Goal: Transaction & Acquisition: Book appointment/travel/reservation

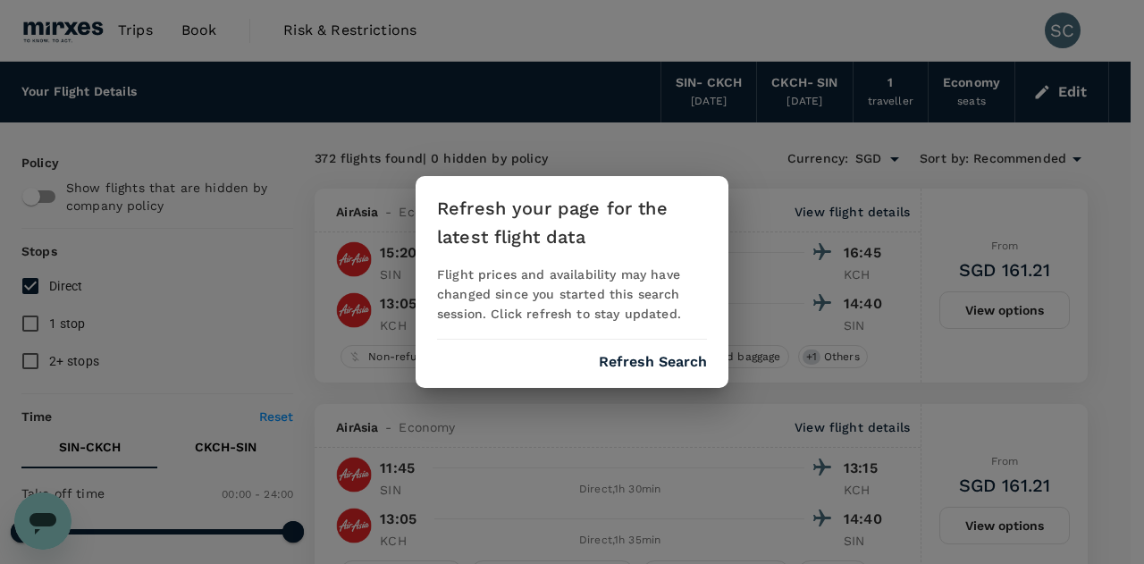
click at [665, 367] on button "Refresh Search" at bounding box center [653, 362] width 108 height 16
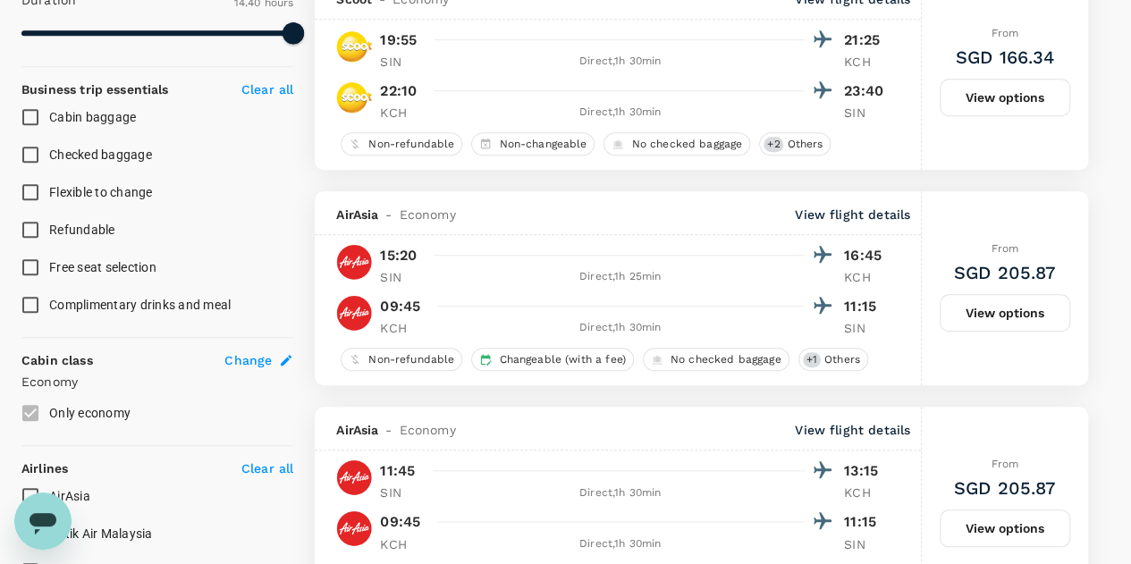
scroll to position [538, 0]
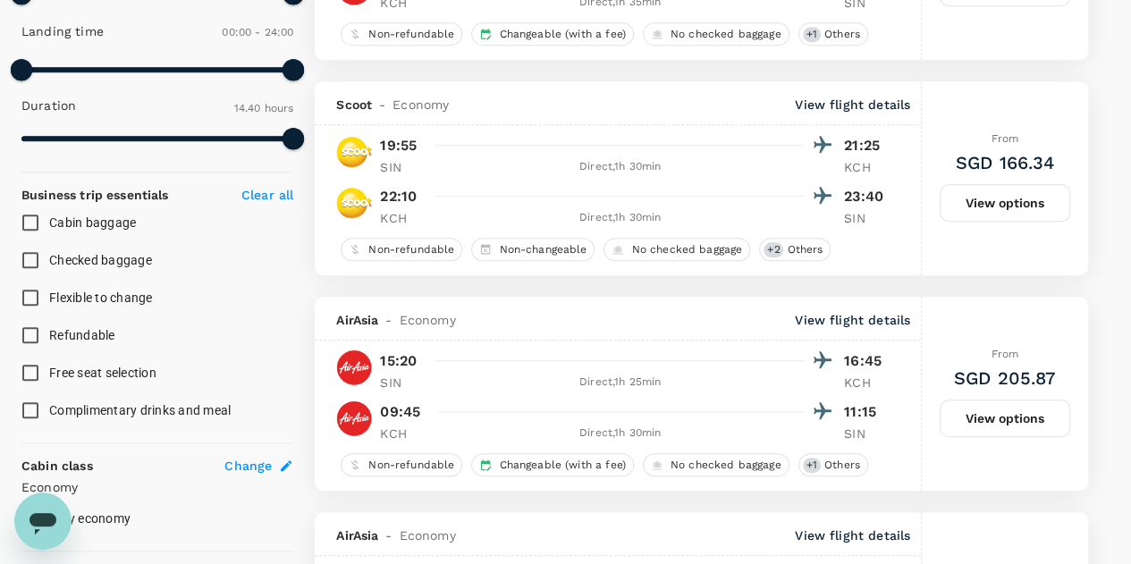
click at [989, 209] on button "View options" at bounding box center [1004, 203] width 131 height 38
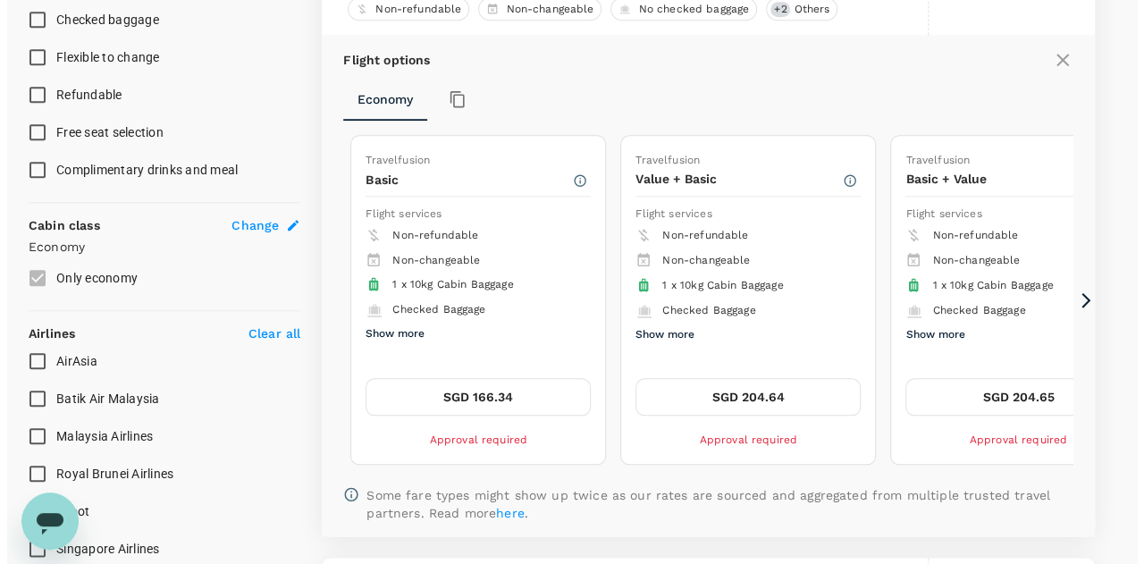
scroll to position [779, 0]
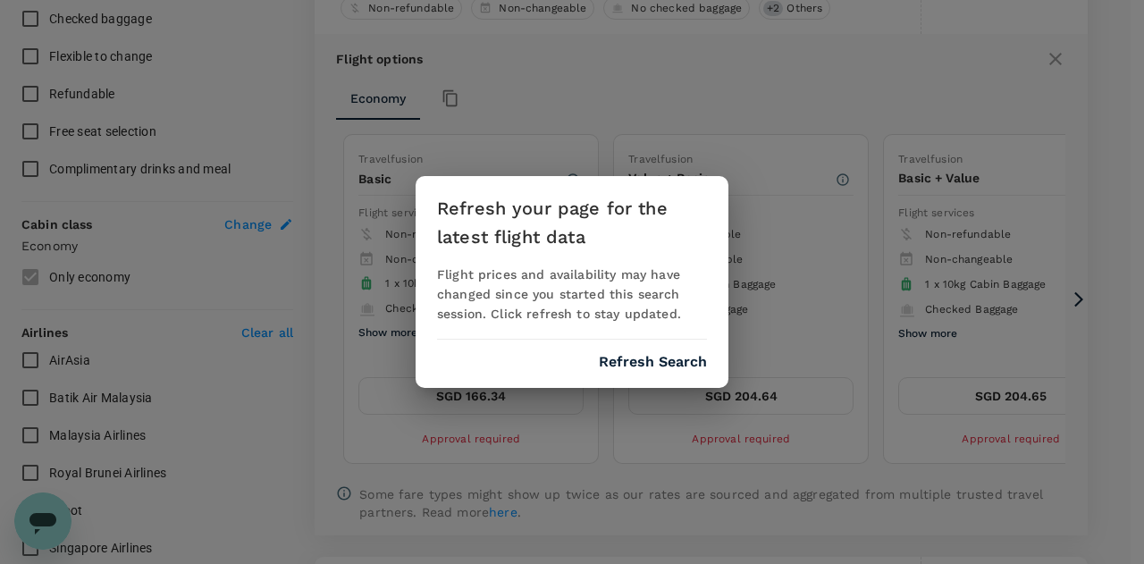
click at [621, 358] on button "Refresh Search" at bounding box center [653, 362] width 108 height 16
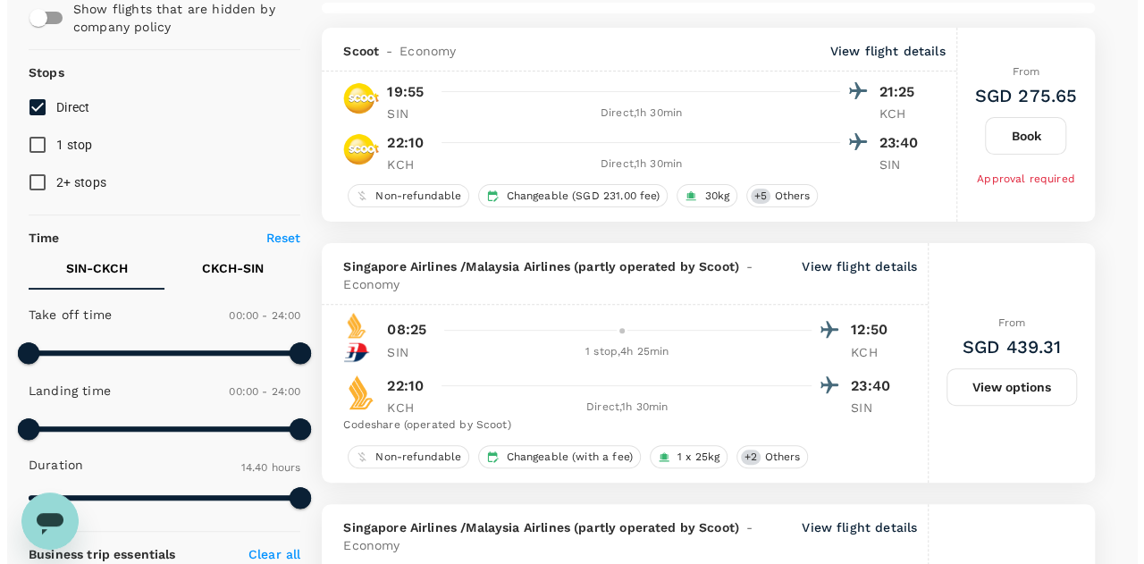
scroll to position [179, 0]
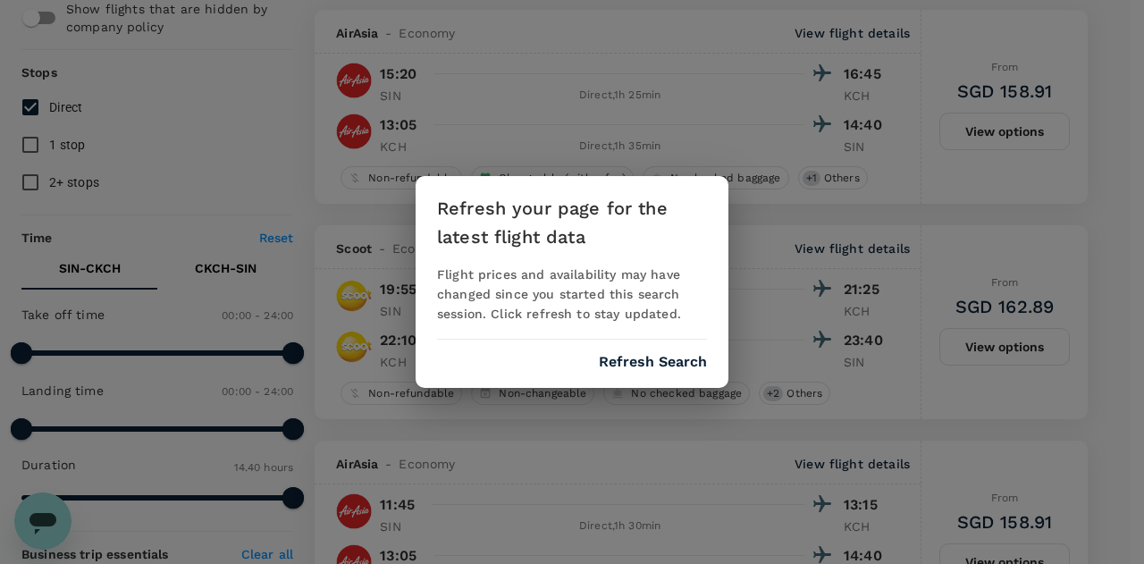
click at [672, 358] on button "Refresh Search" at bounding box center [653, 362] width 108 height 16
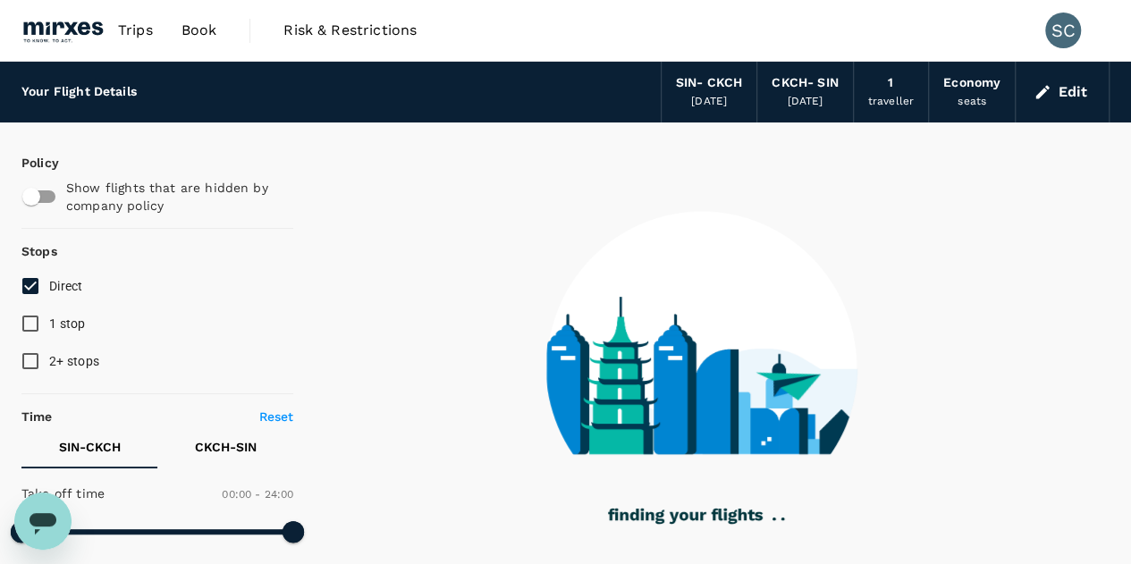
type input "790"
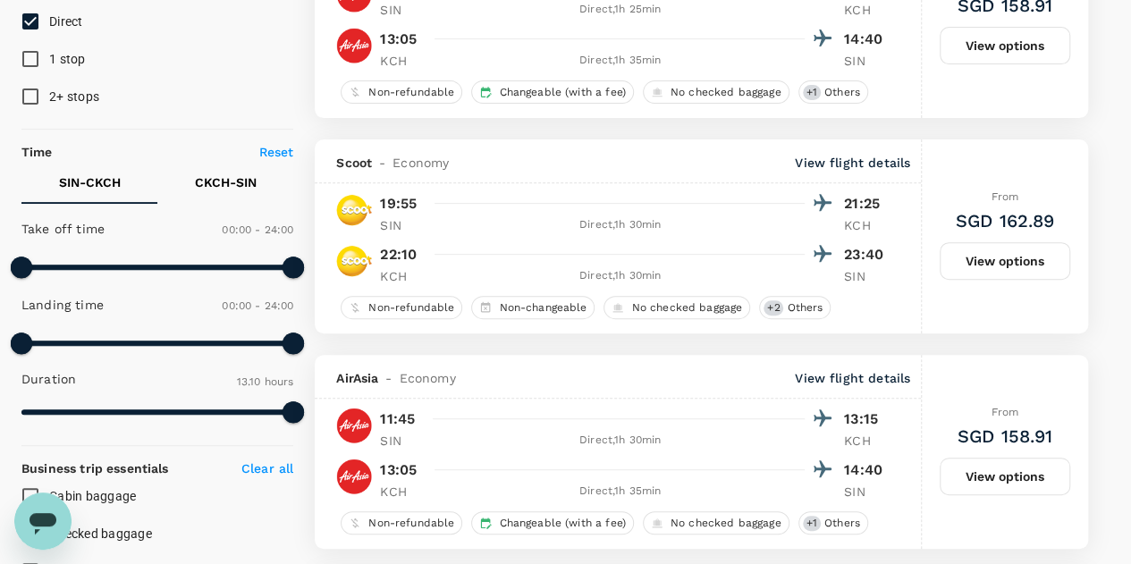
scroll to position [265, 0]
click at [1028, 266] on button "View options" at bounding box center [1004, 261] width 131 height 38
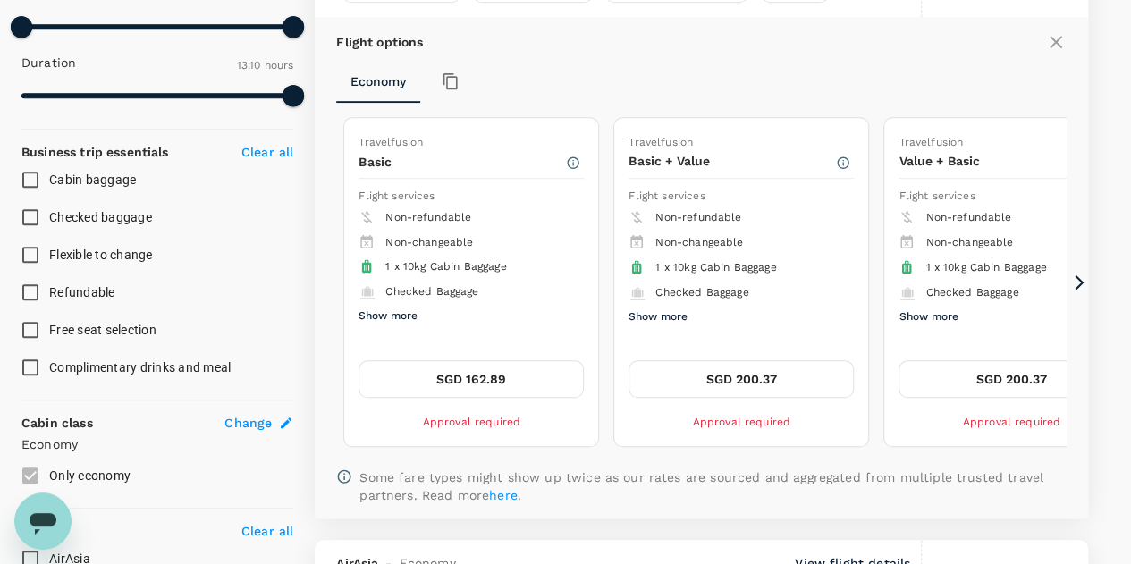
scroll to position [582, 0]
click at [644, 318] on button "Show more" at bounding box center [657, 316] width 59 height 23
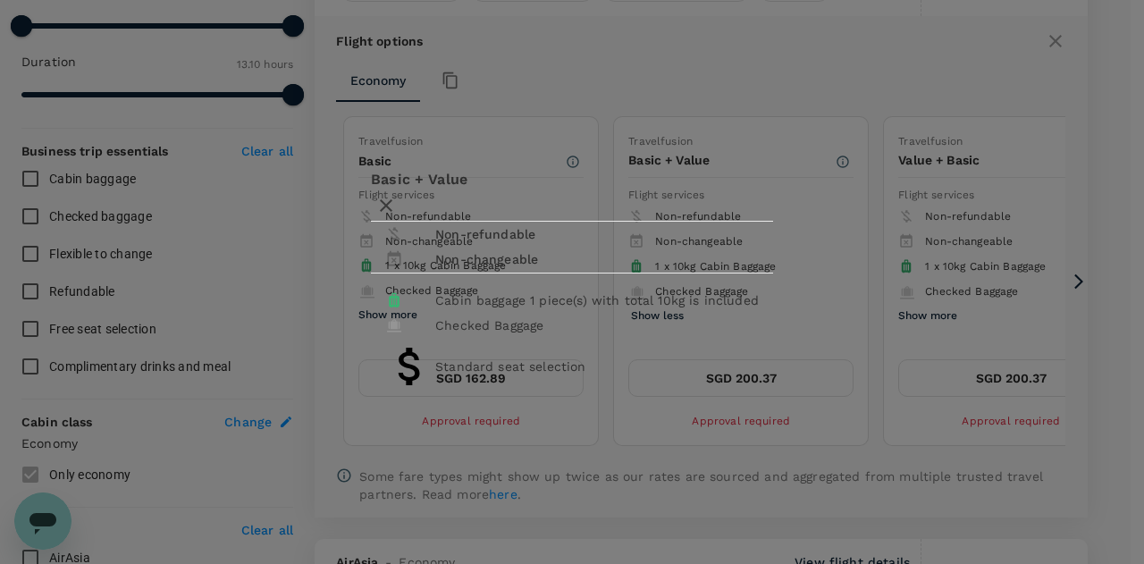
click at [397, 195] on icon "button" at bounding box center [385, 205] width 21 height 21
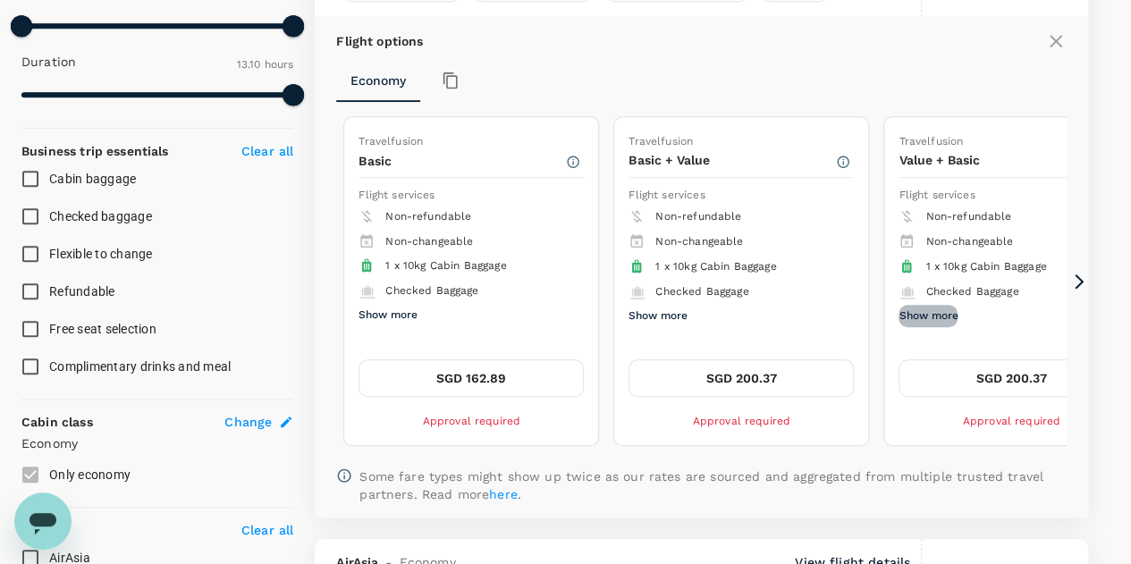
click at [937, 311] on button "Show more" at bounding box center [927, 316] width 59 height 23
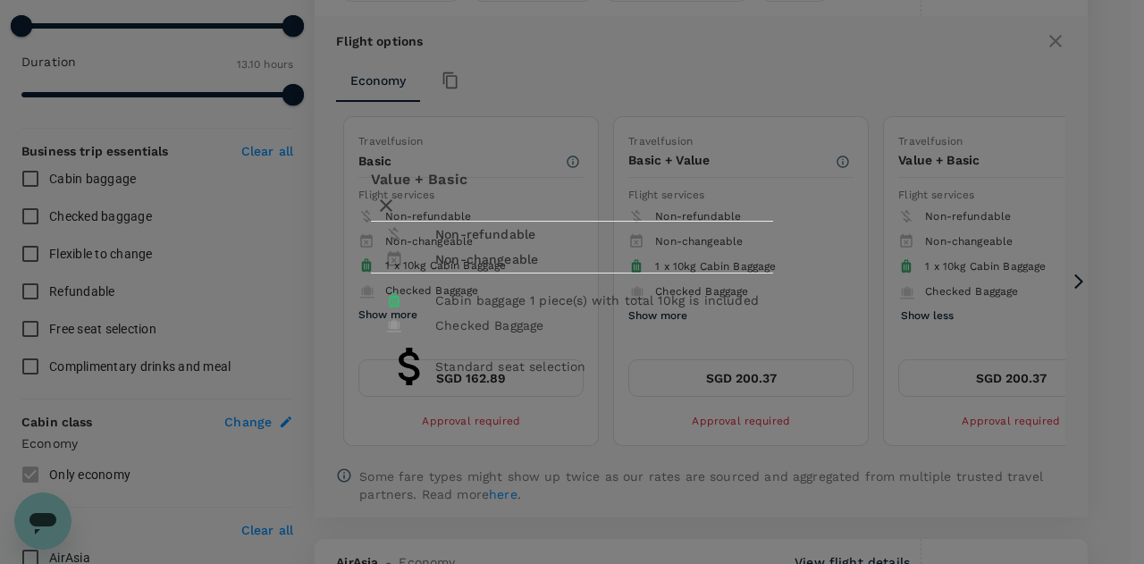
click at [397, 195] on icon "button" at bounding box center [385, 205] width 21 height 21
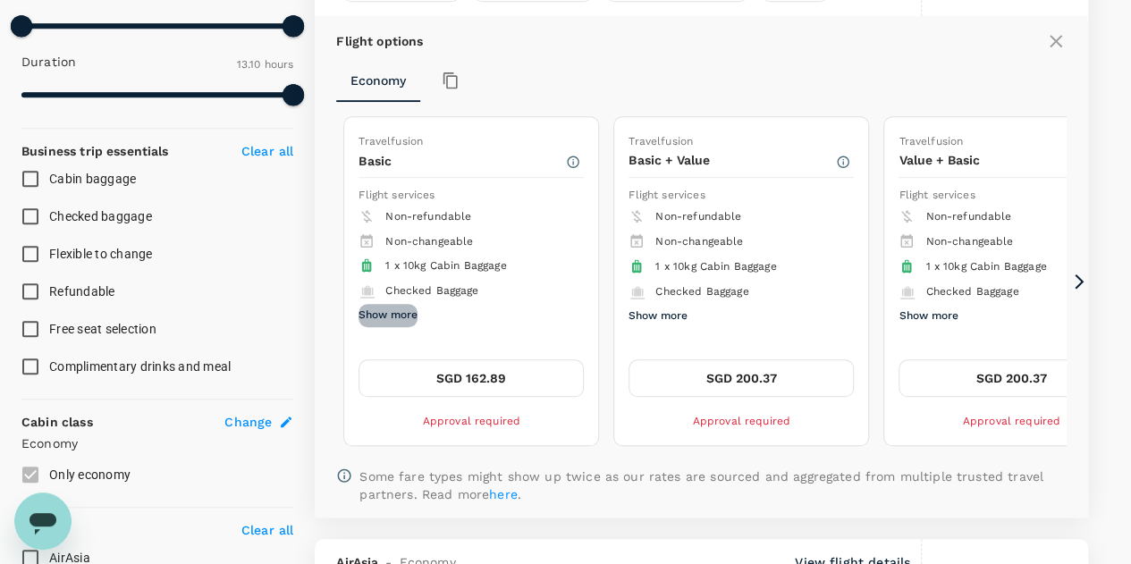
click at [400, 314] on button "Show more" at bounding box center [387, 315] width 59 height 23
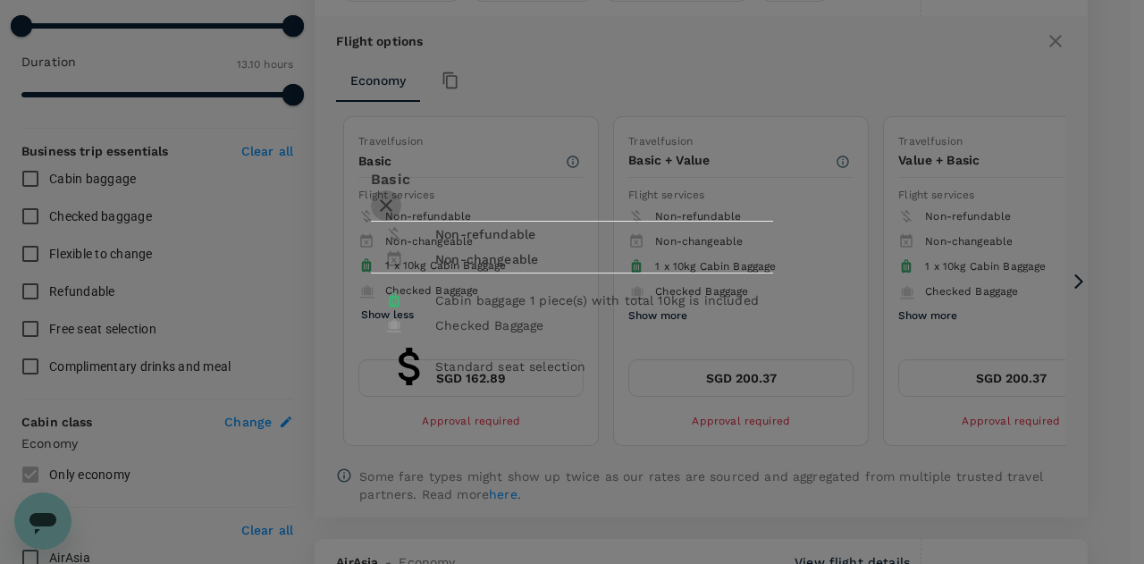
click at [397, 195] on icon "button" at bounding box center [385, 205] width 21 height 21
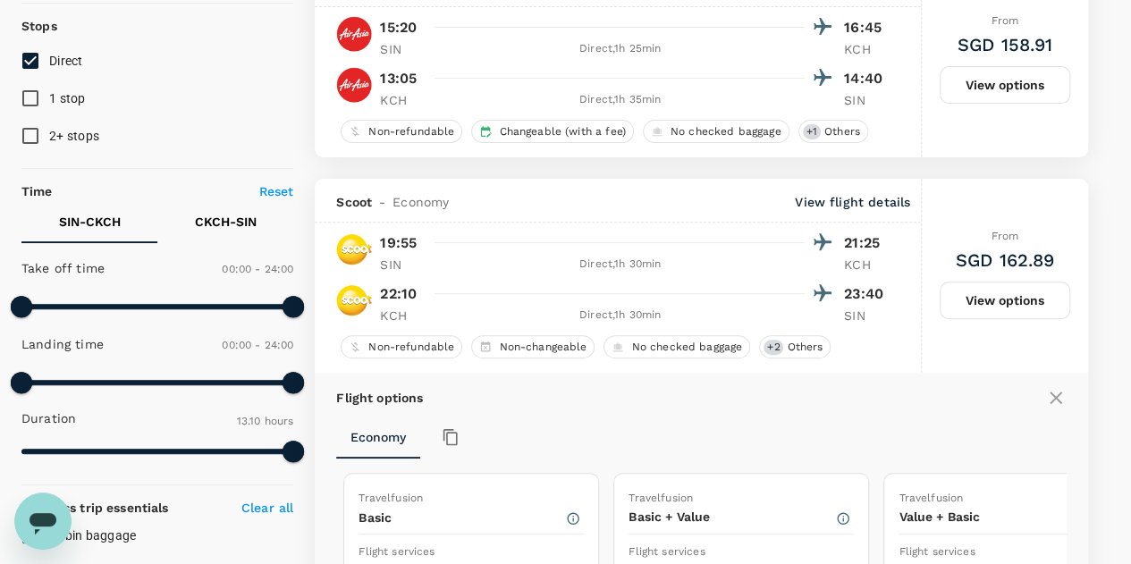
scroll to position [225, 0]
click at [1025, 90] on button "View options" at bounding box center [1004, 85] width 131 height 38
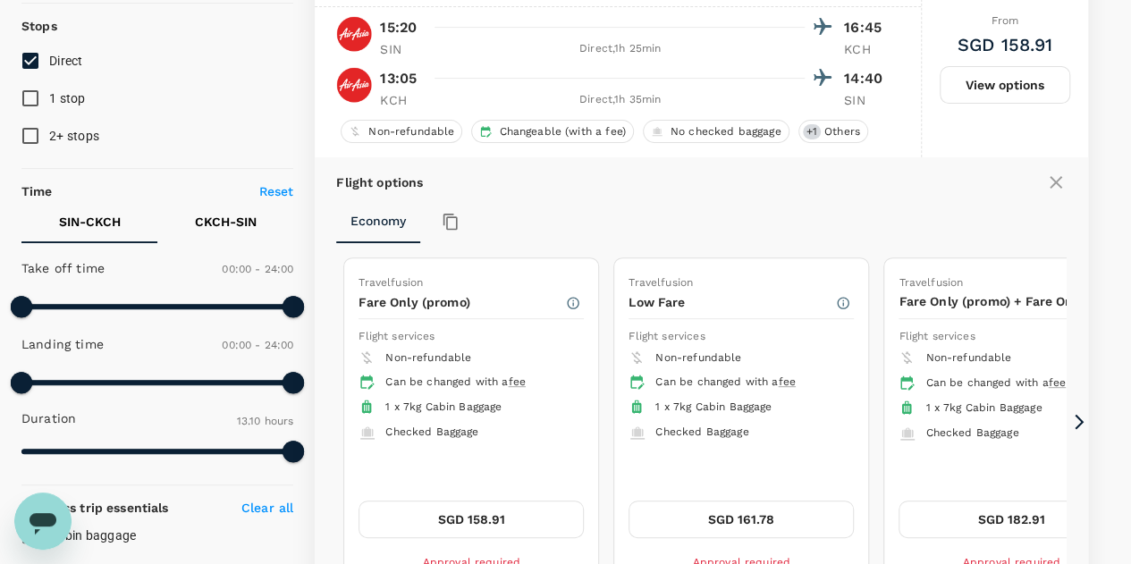
scroll to position [188, 0]
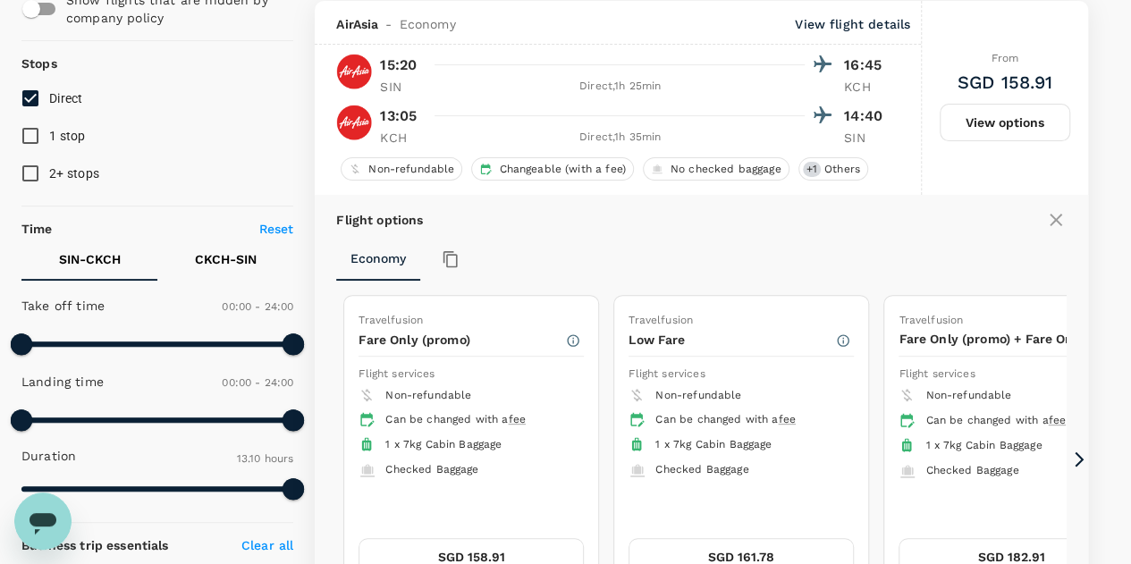
drag, startPoint x: 1055, startPoint y: 215, endPoint x: 1071, endPoint y: 208, distance: 17.6
click at [1055, 215] on icon at bounding box center [1055, 219] width 21 height 21
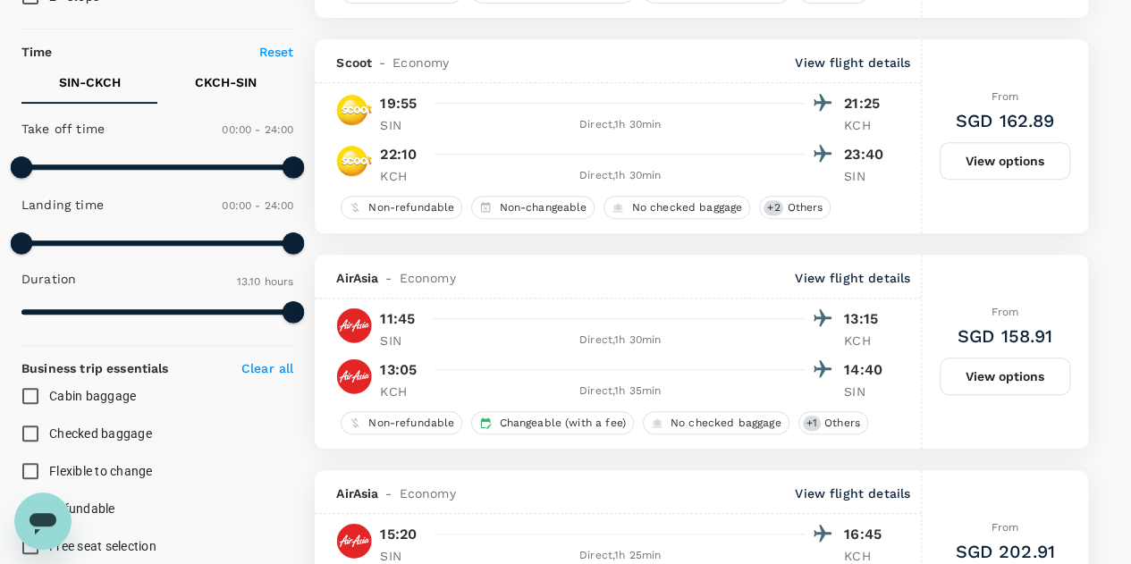
scroll to position [366, 0]
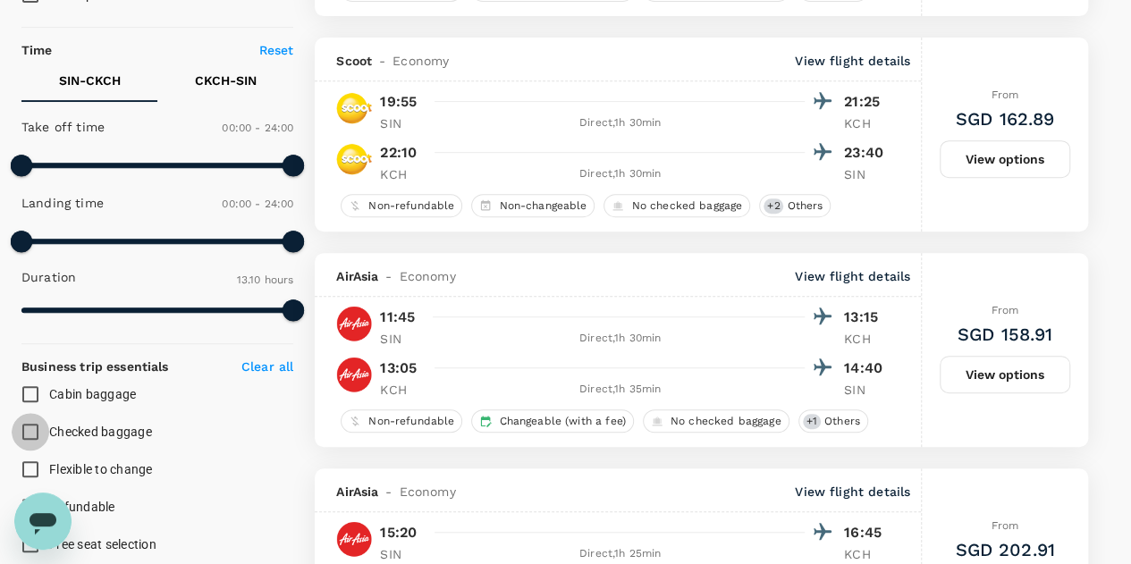
click at [30, 437] on input "Checked baggage" at bounding box center [31, 432] width 38 height 38
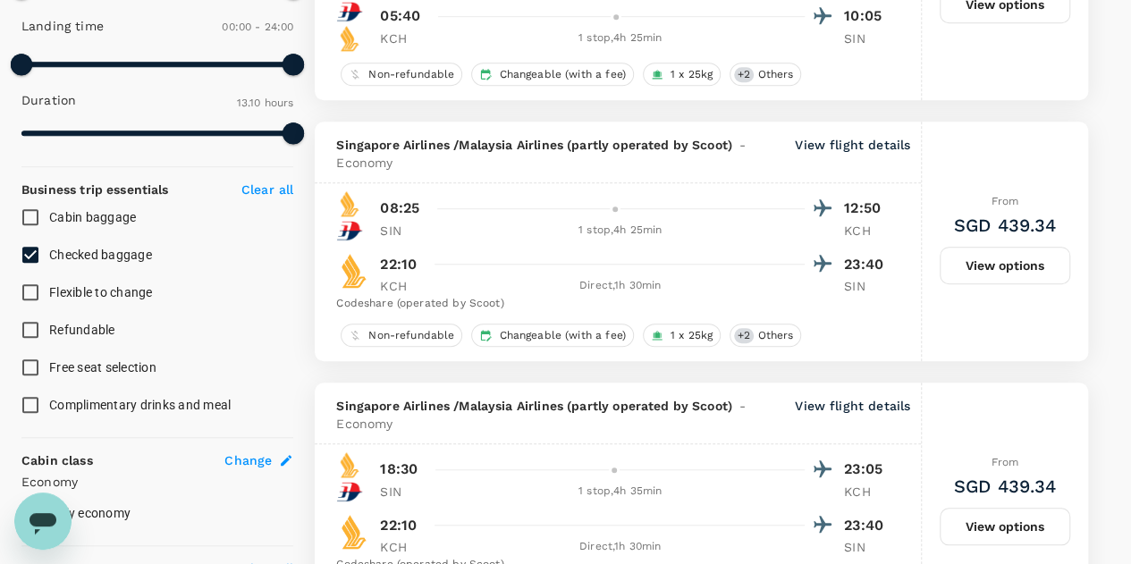
scroll to position [543, 0]
click at [30, 257] on input "Checked baggage" at bounding box center [31, 256] width 38 height 38
checkbox input "false"
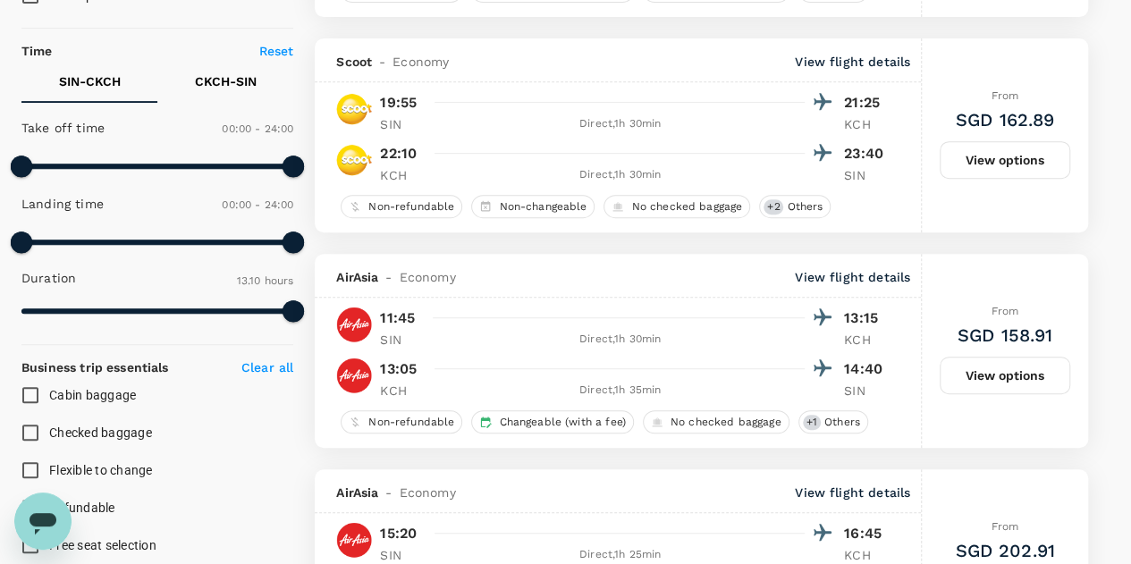
scroll to position [364, 0]
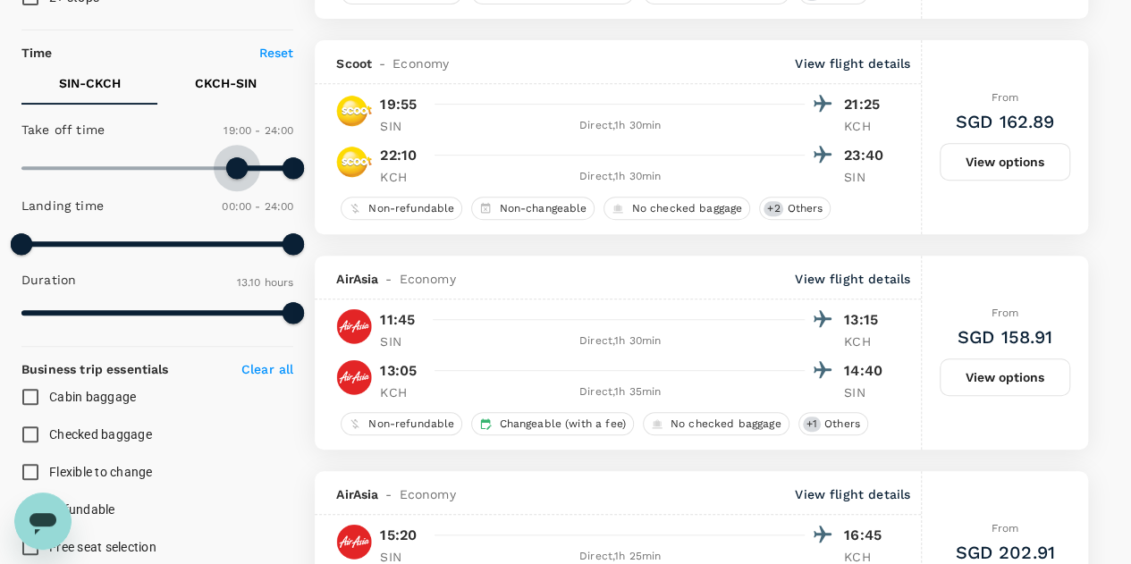
type input "1170"
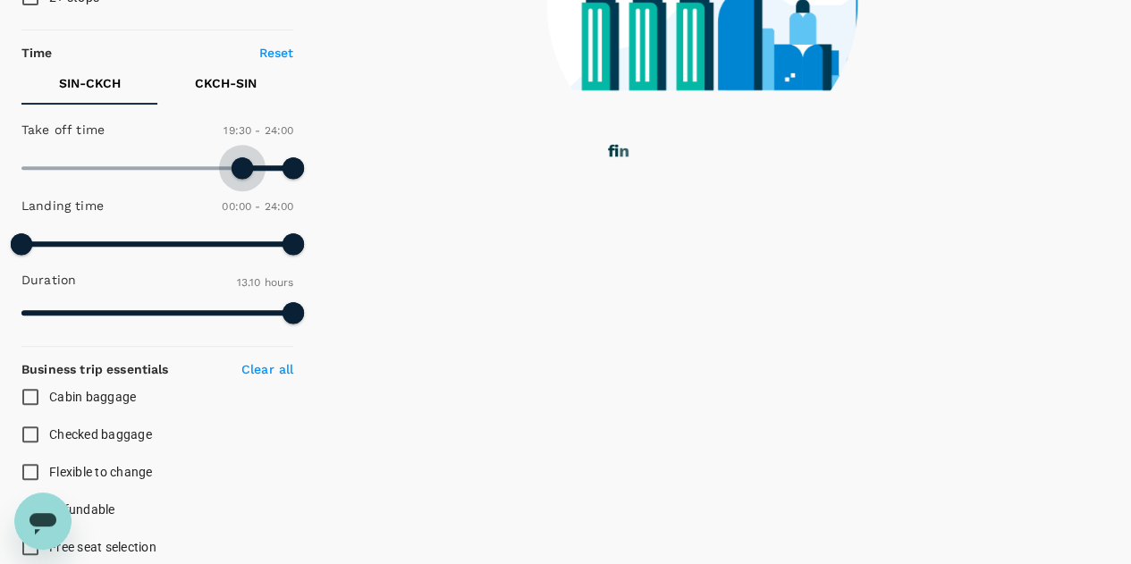
drag, startPoint x: 21, startPoint y: 165, endPoint x: 245, endPoint y: 135, distance: 225.5
click at [245, 135] on div "Take off time 19:30 - 24:00" at bounding box center [153, 150] width 279 height 76
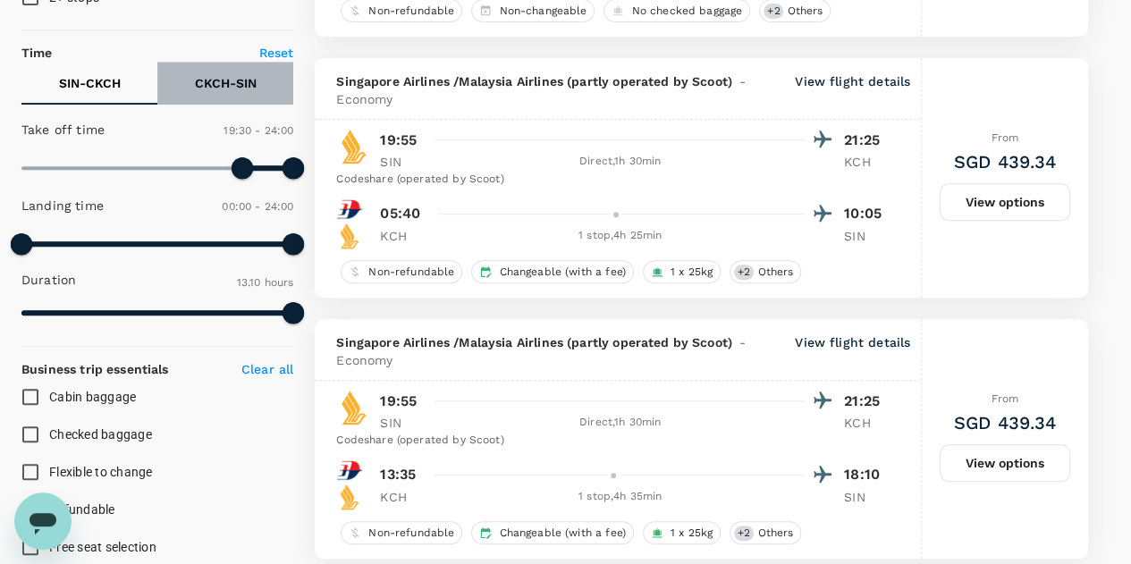
click at [239, 78] on p "CKCH - SIN" at bounding box center [226, 83] width 62 height 18
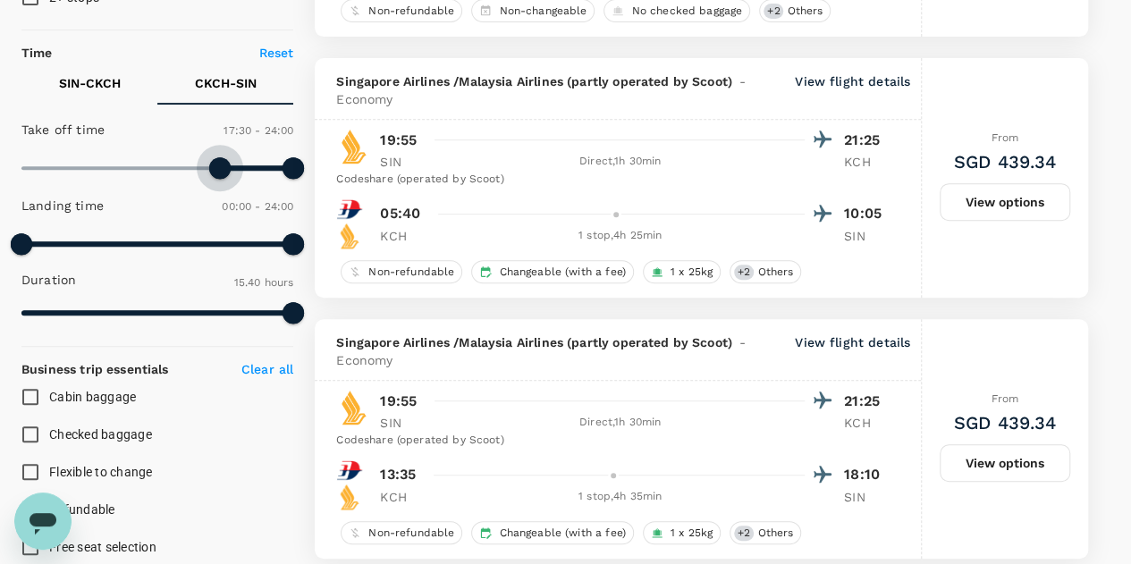
type input "1080"
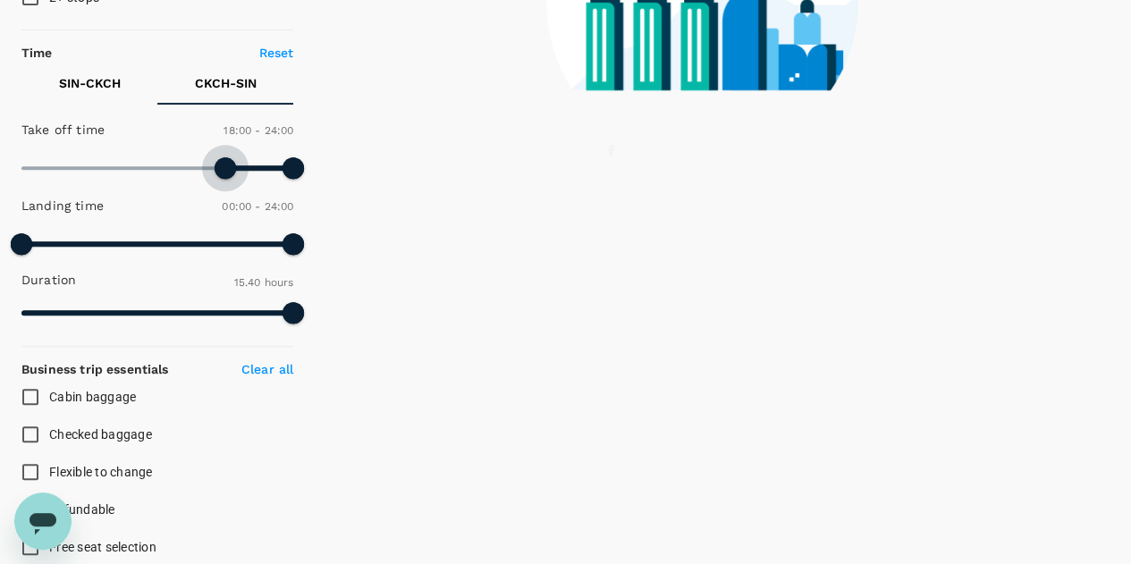
drag, startPoint x: 21, startPoint y: 167, endPoint x: 227, endPoint y: 158, distance: 205.8
click at [227, 157] on span at bounding box center [225, 167] width 21 height 21
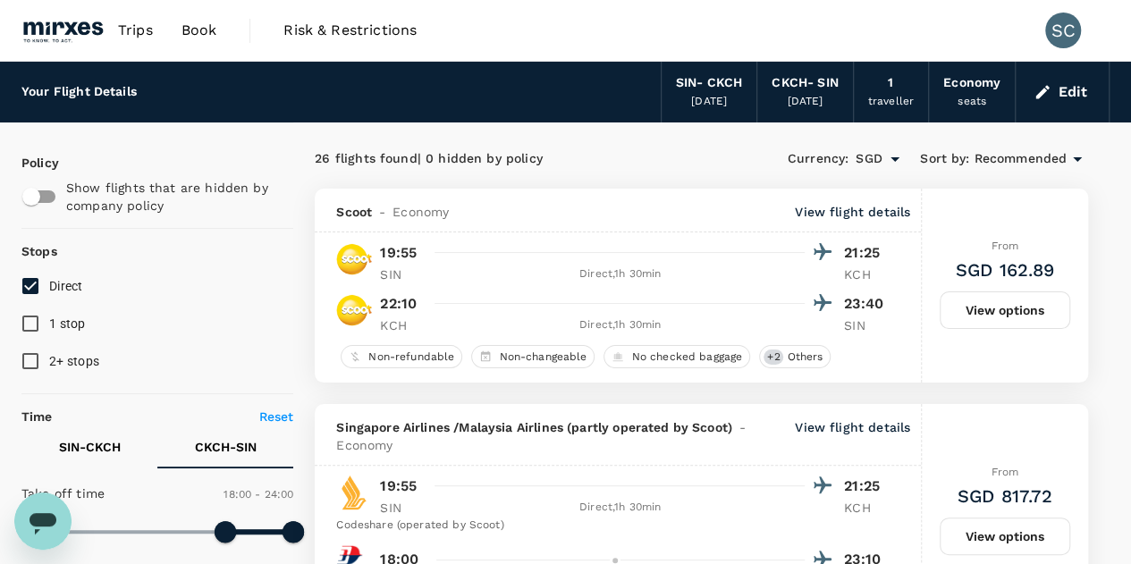
scroll to position [0, 0]
click at [1002, 317] on button "View options" at bounding box center [1004, 310] width 131 height 38
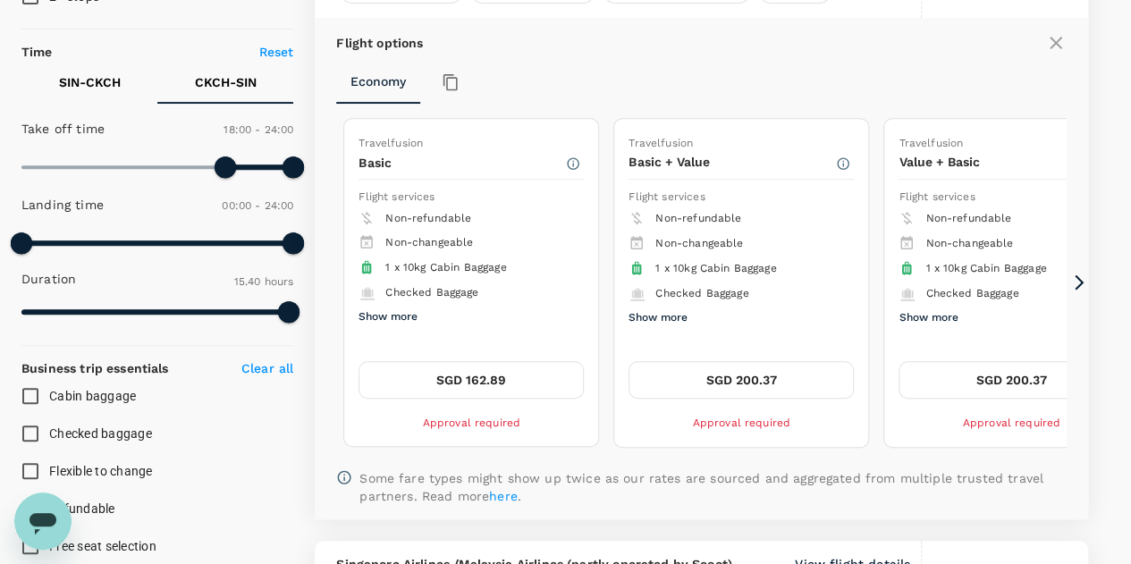
scroll to position [366, 0]
click at [645, 312] on button "Show more" at bounding box center [657, 317] width 59 height 23
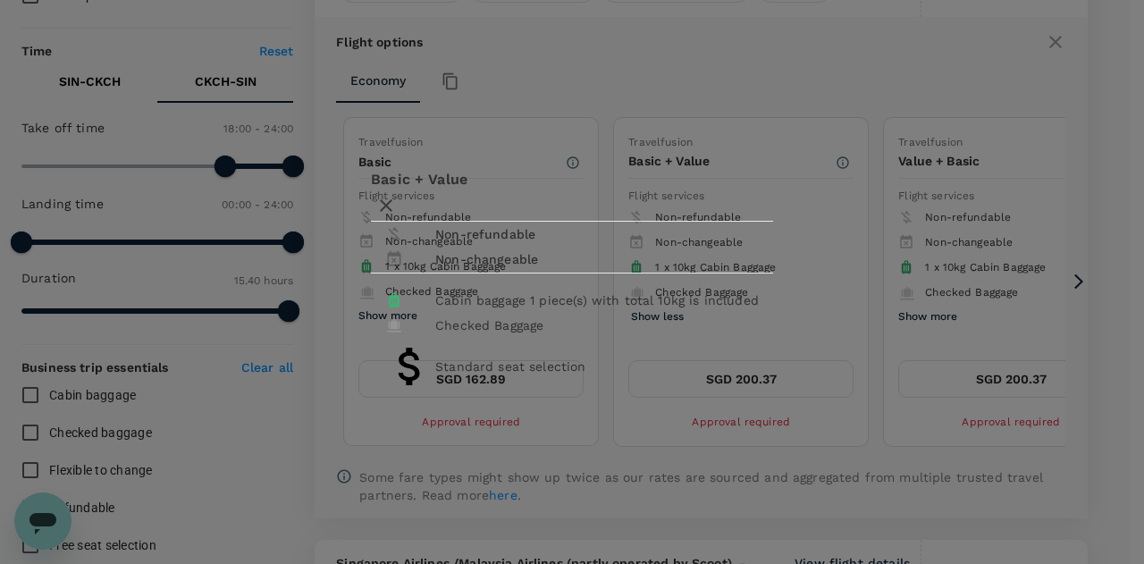
click at [397, 195] on icon "button" at bounding box center [385, 205] width 21 height 21
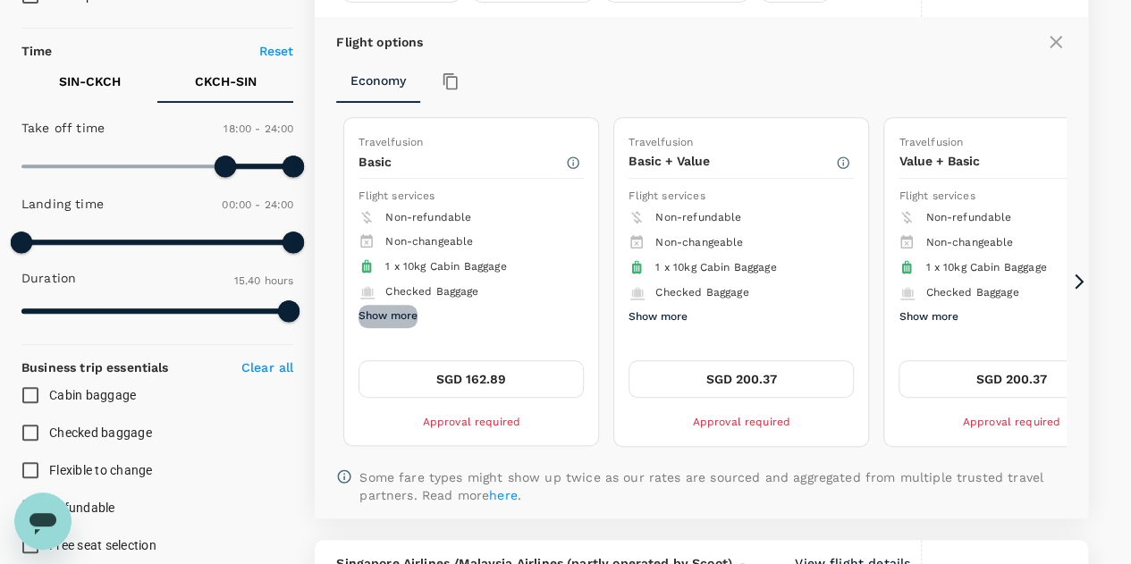
click at [376, 305] on button "Show more" at bounding box center [387, 316] width 59 height 23
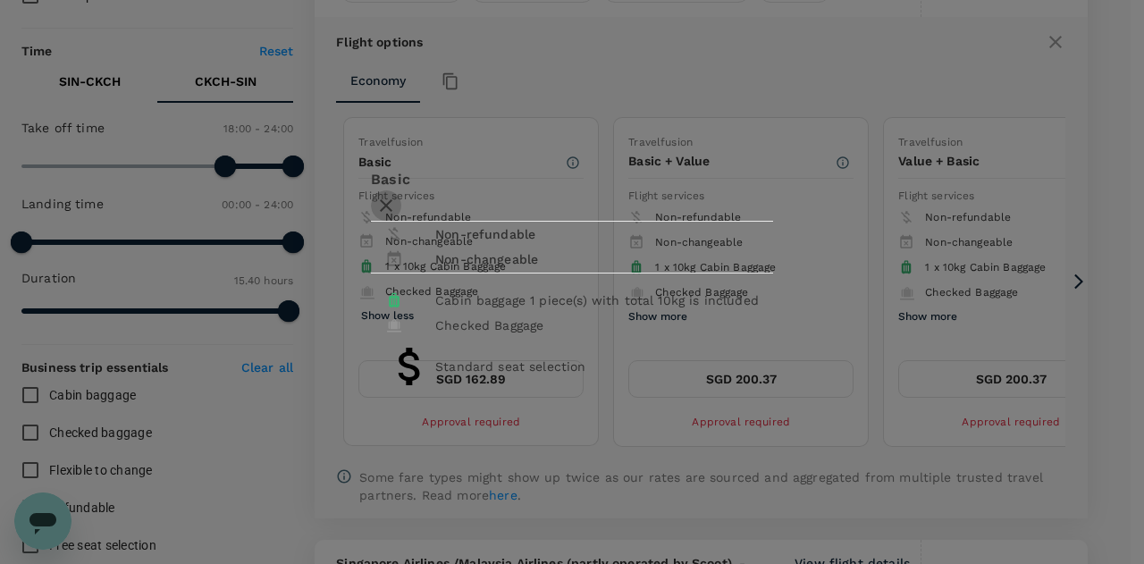
click at [392, 199] on icon "button" at bounding box center [386, 205] width 13 height 13
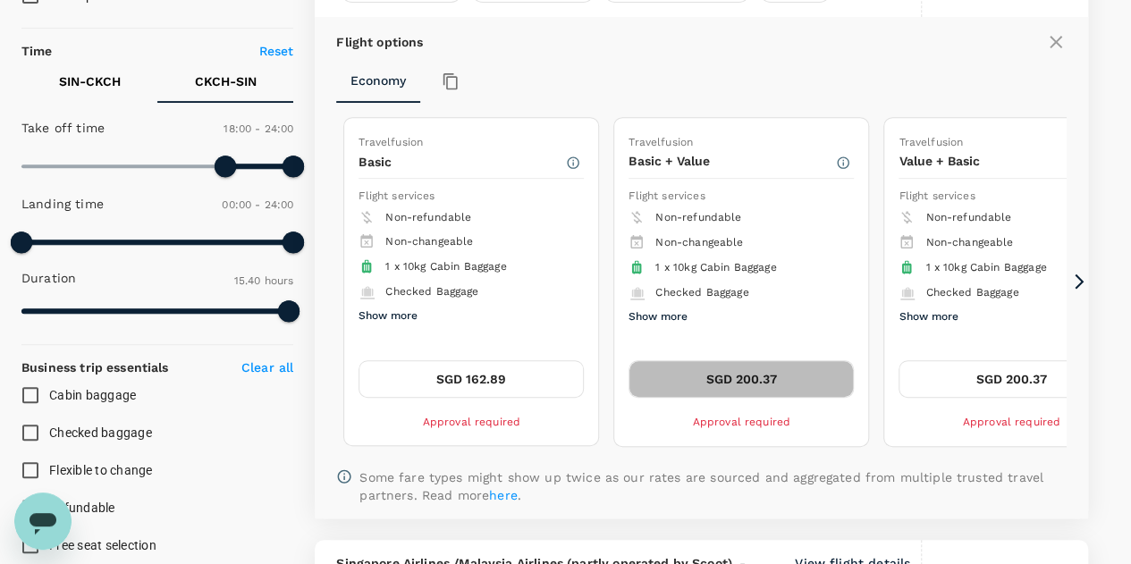
click at [733, 374] on button "SGD 200.37" at bounding box center [740, 379] width 225 height 38
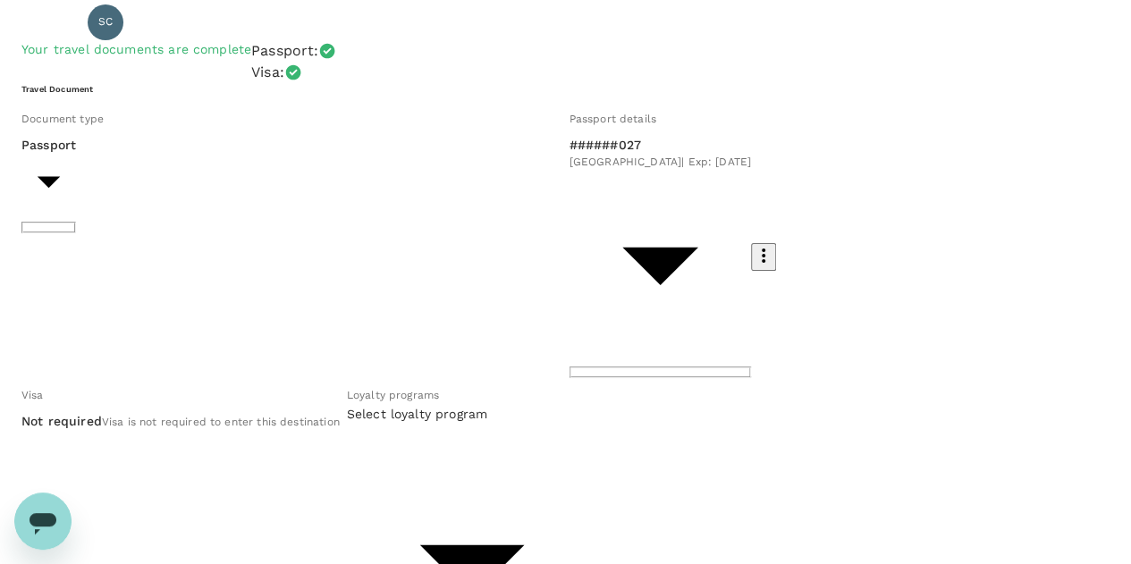
scroll to position [88, 0]
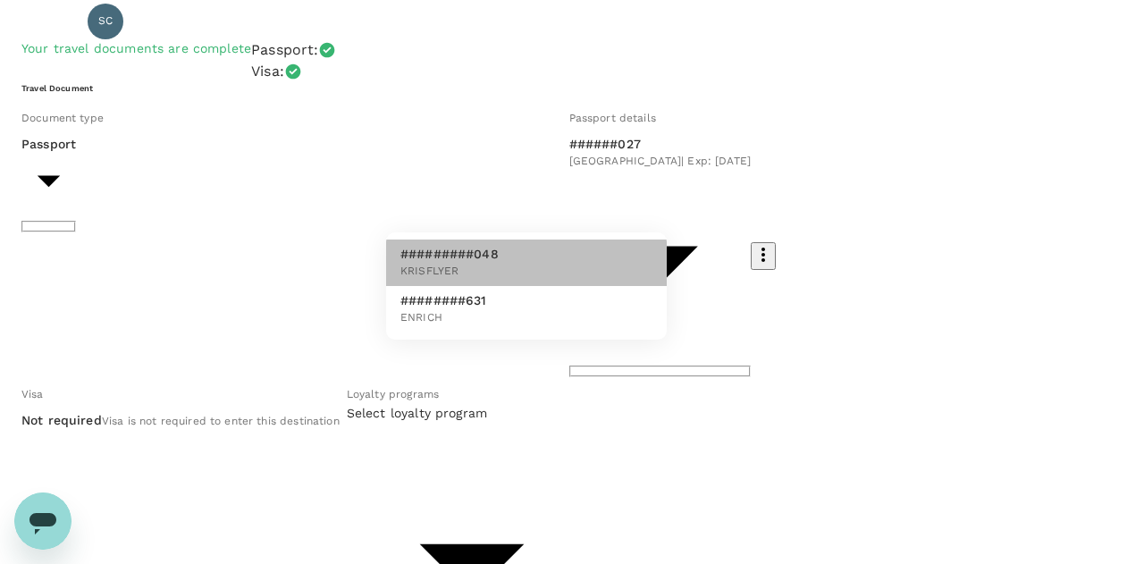
click at [610, 286] on li "#########048 KRISFLYER" at bounding box center [526, 263] width 281 height 46
type input "5dac920a-25d5-45f3-982b-04f41f5da5ba"
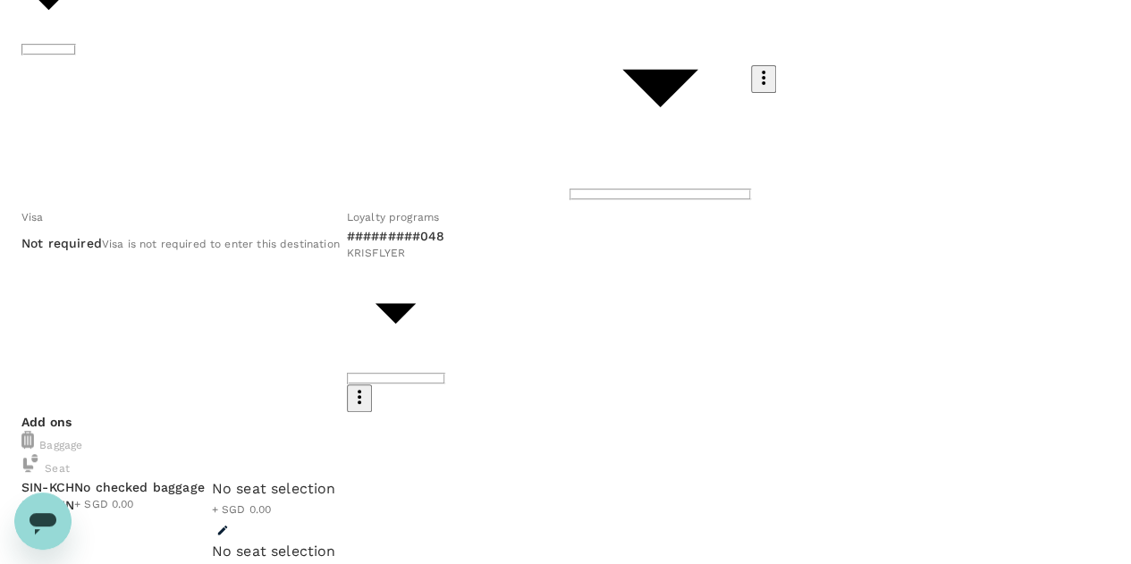
scroll to position [266, 0]
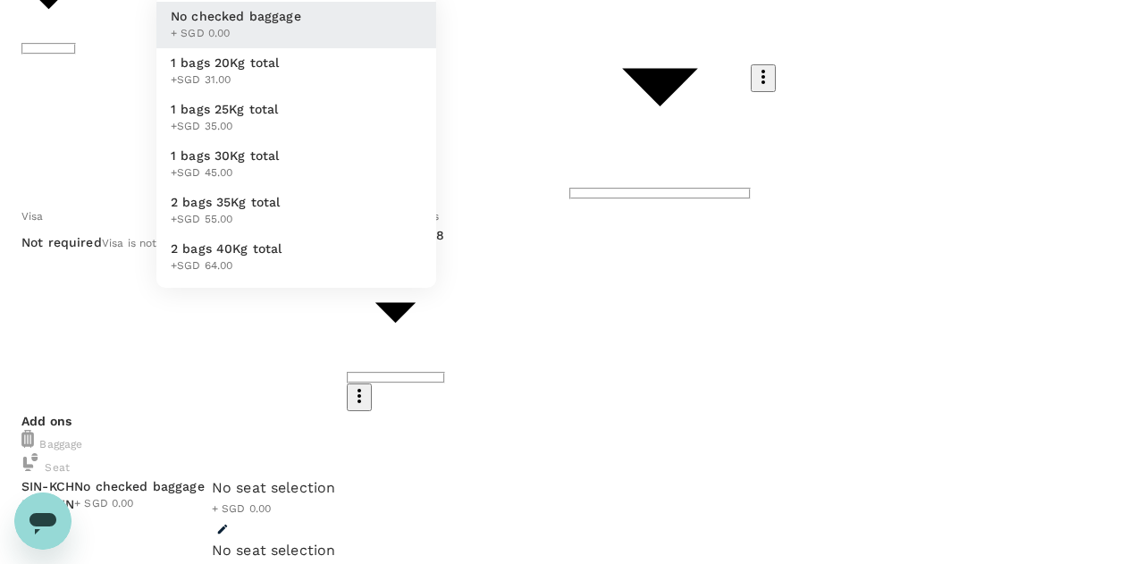
click at [304, 95] on li "1 bags 20Kg total +SGD 31.00" at bounding box center [296, 71] width 280 height 46
type input "1 - 31"
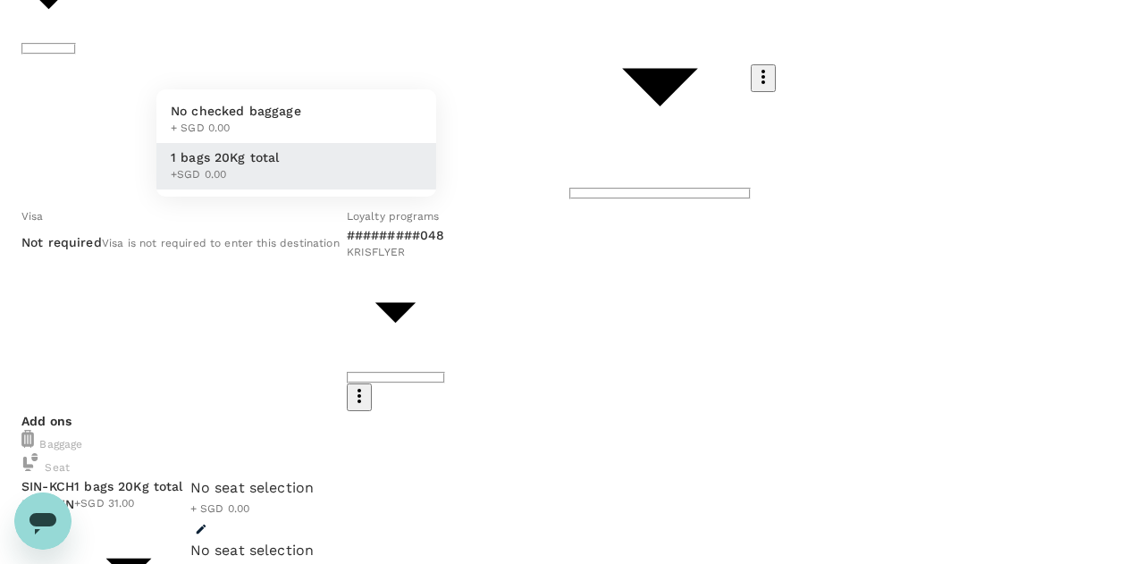
click at [288, 190] on li "1 bags 20Kg total +SGD 0.00" at bounding box center [296, 166] width 280 height 46
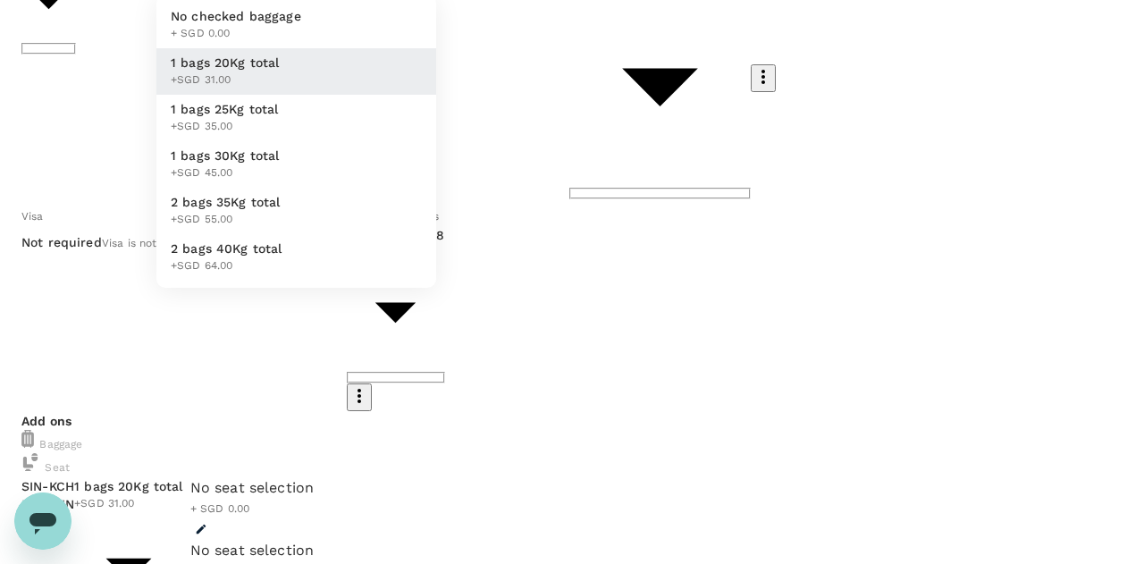
click at [270, 253] on div at bounding box center [572, 282] width 1144 height 564
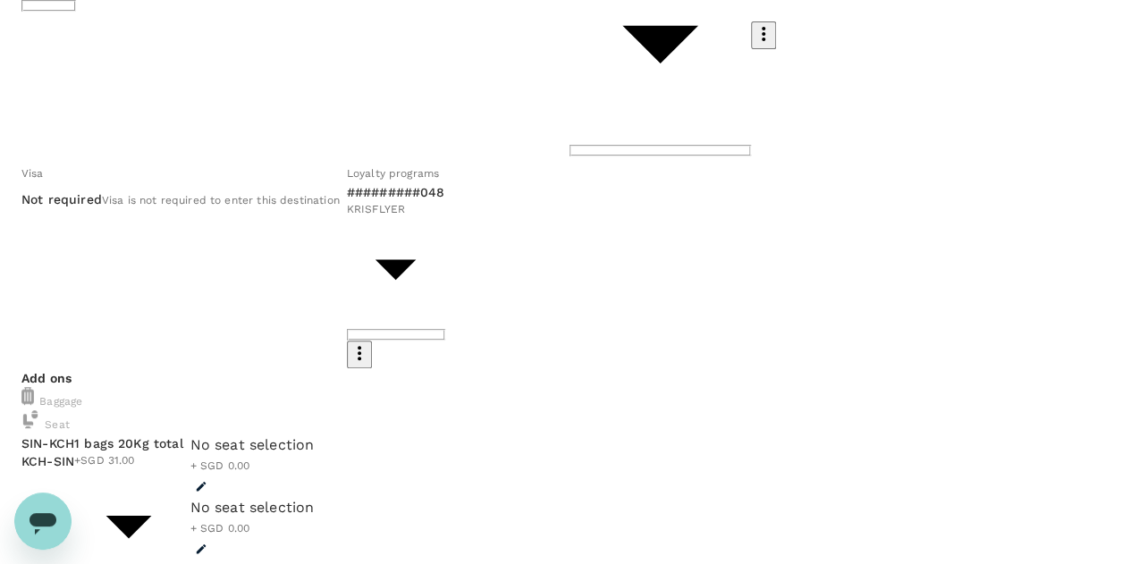
scroll to position [314, 0]
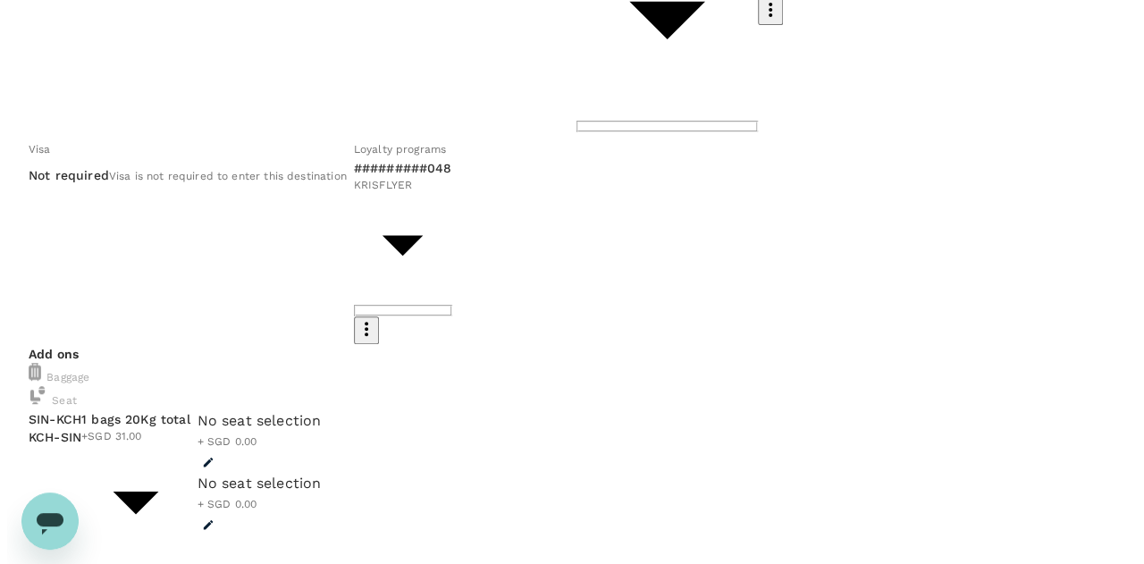
scroll to position [333, 0]
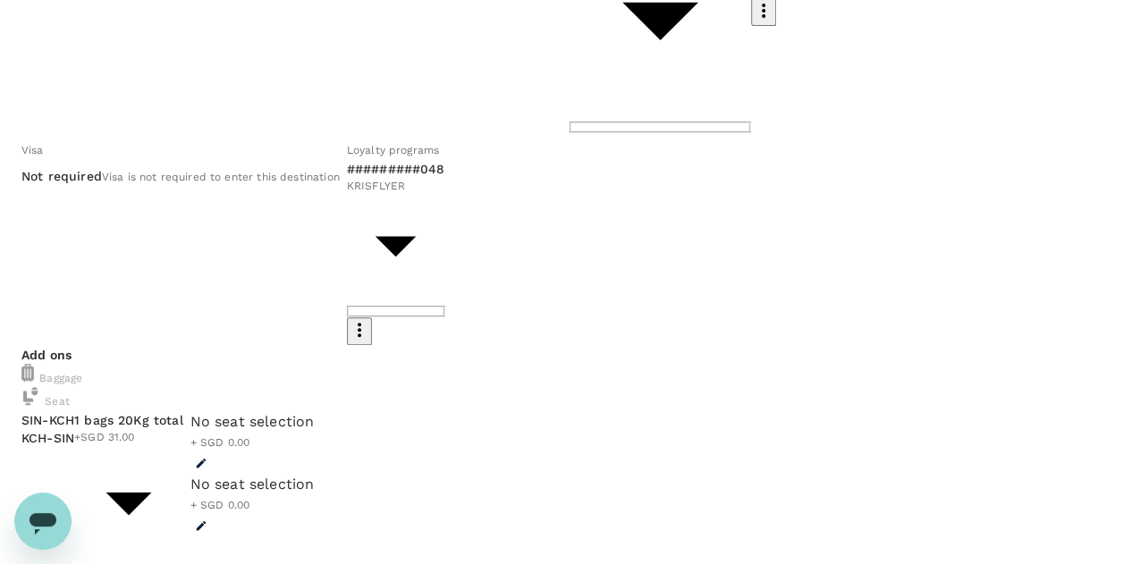
click at [206, 459] on icon "button" at bounding box center [201, 464] width 10 height 10
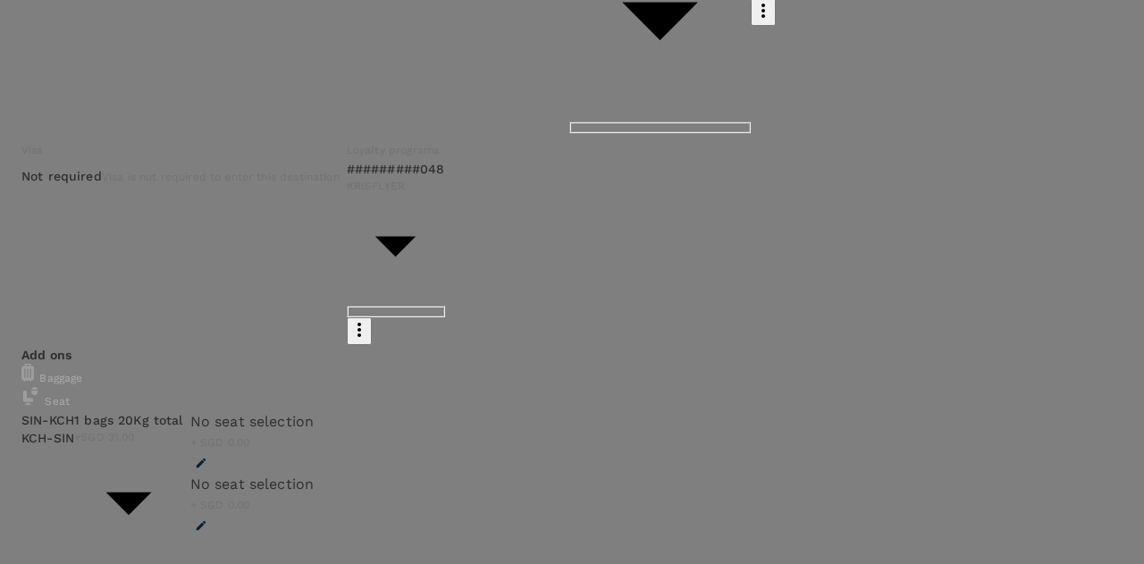
scroll to position [0, 0]
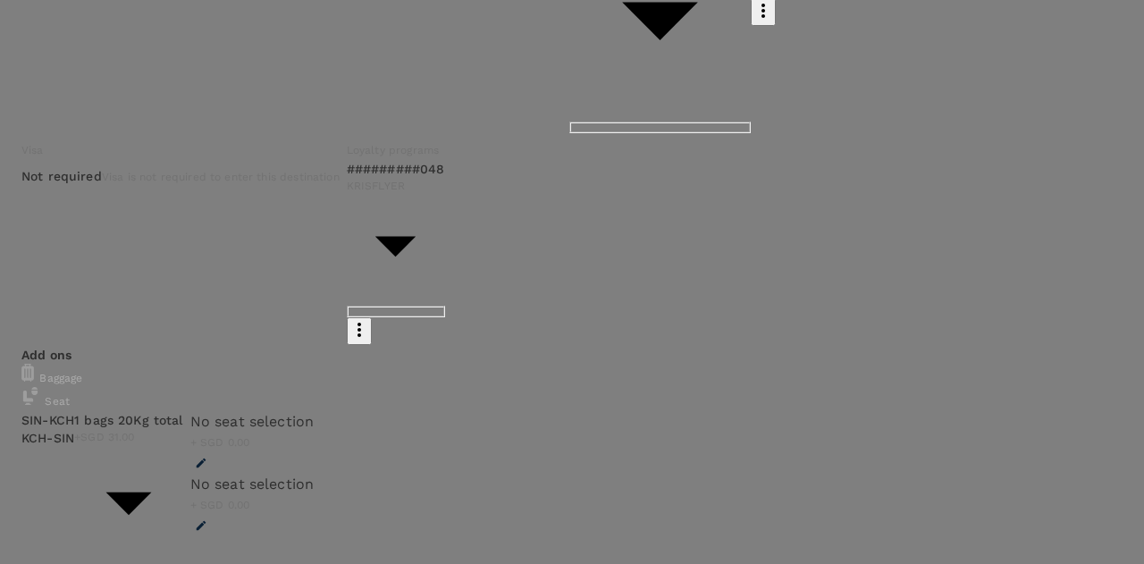
click at [610, 316] on div at bounding box center [572, 282] width 1144 height 564
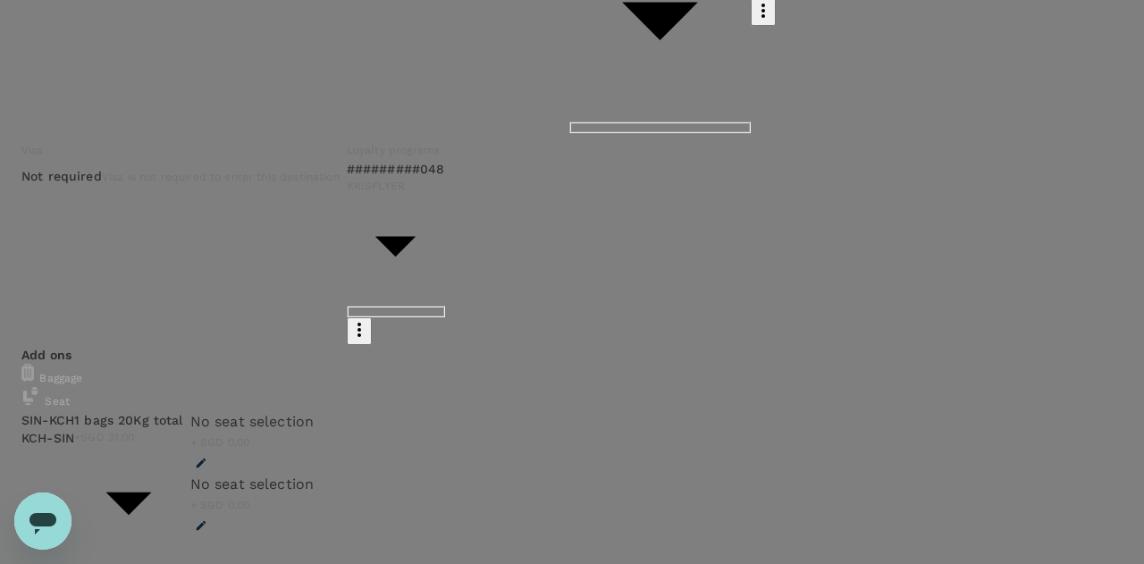
type input "9fbbbe2b-f4ca-495e-a82e-e84c83b30aa5"
type textarea "Attending Bioeconomy Conference [DATE]-[DATE]"
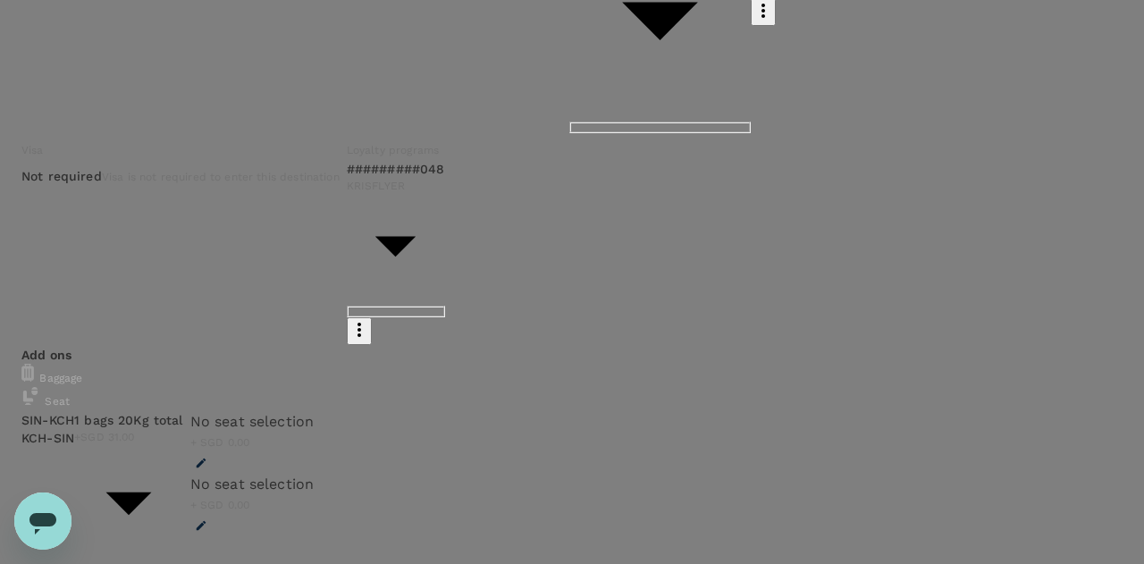
click at [881, 208] on div at bounding box center [572, 282] width 1144 height 564
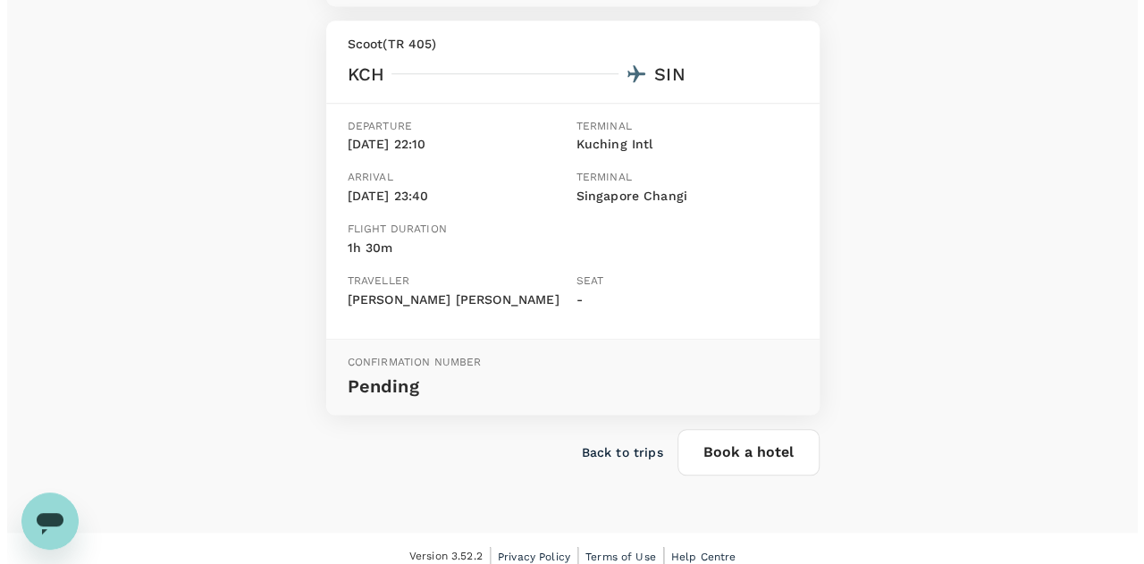
scroll to position [682, 0]
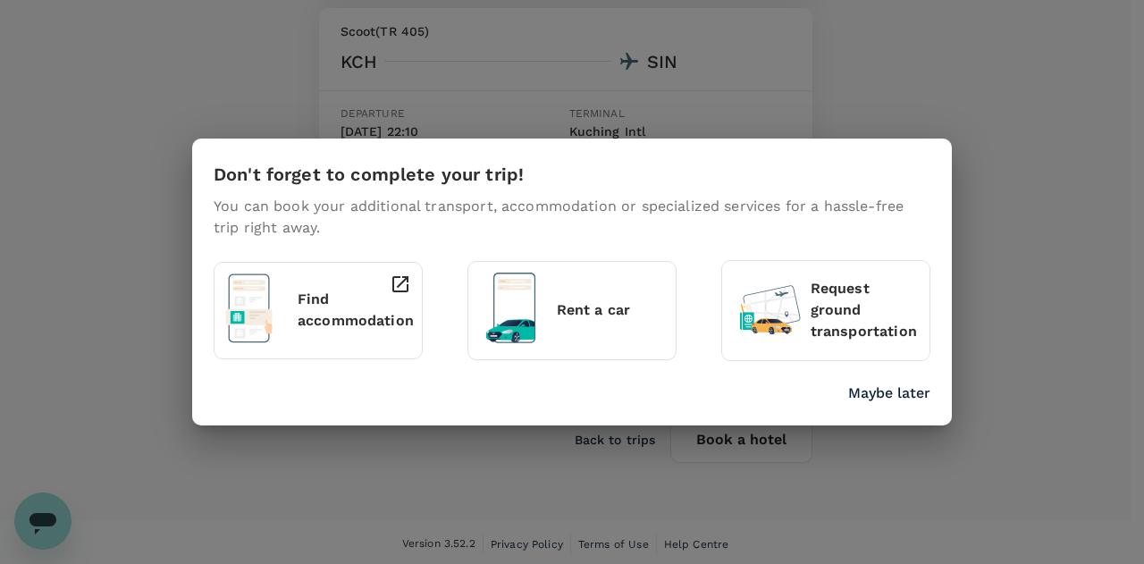
click at [315, 309] on p "Find accommodation" at bounding box center [356, 310] width 116 height 43
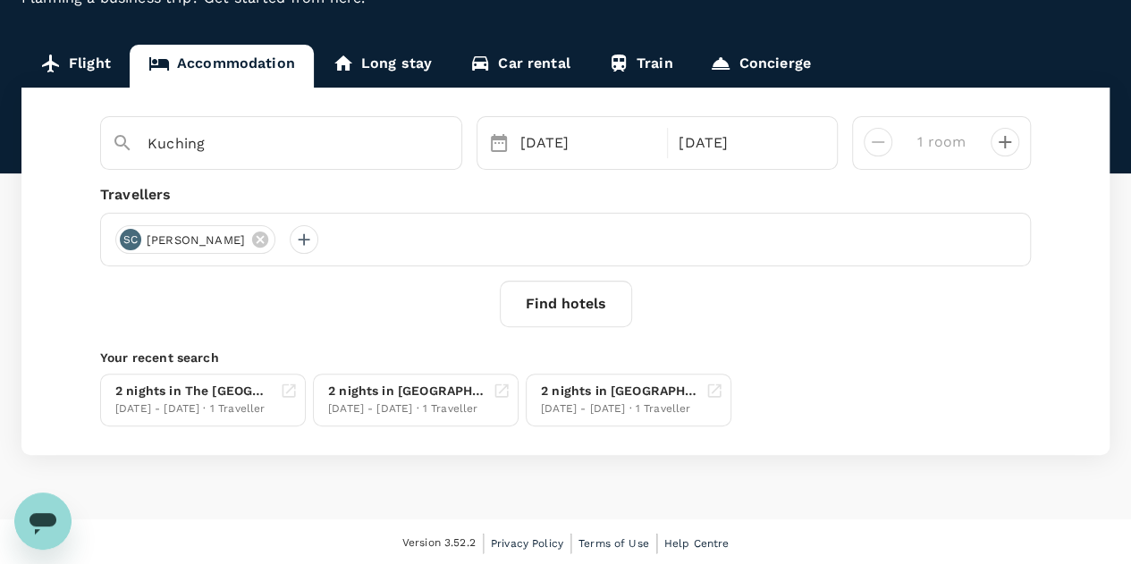
click at [553, 297] on button "Find hotels" at bounding box center [566, 304] width 132 height 46
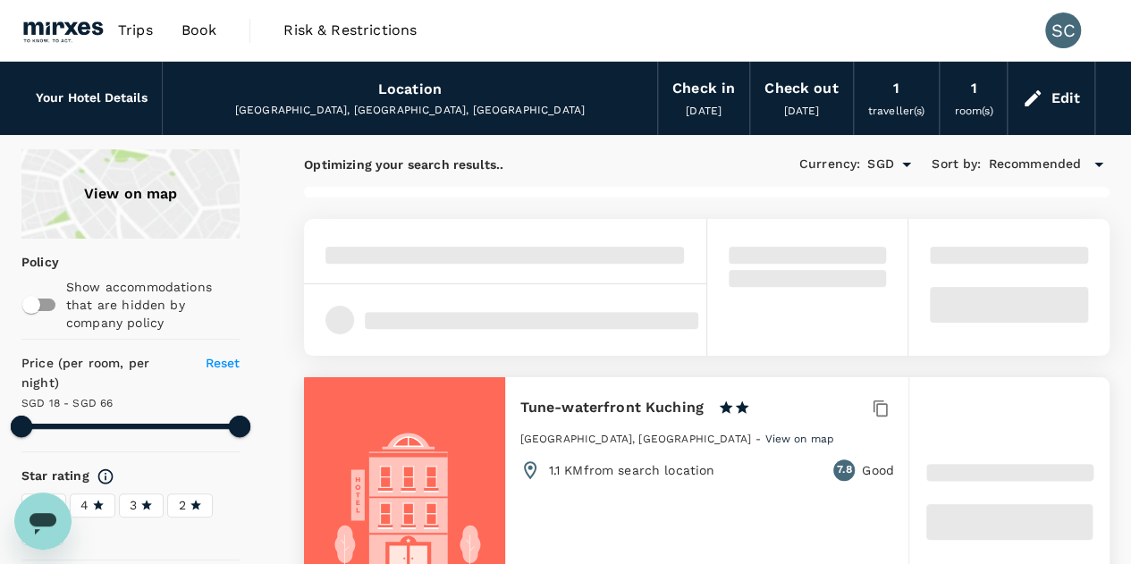
type input "65.87"
type input "SGD"
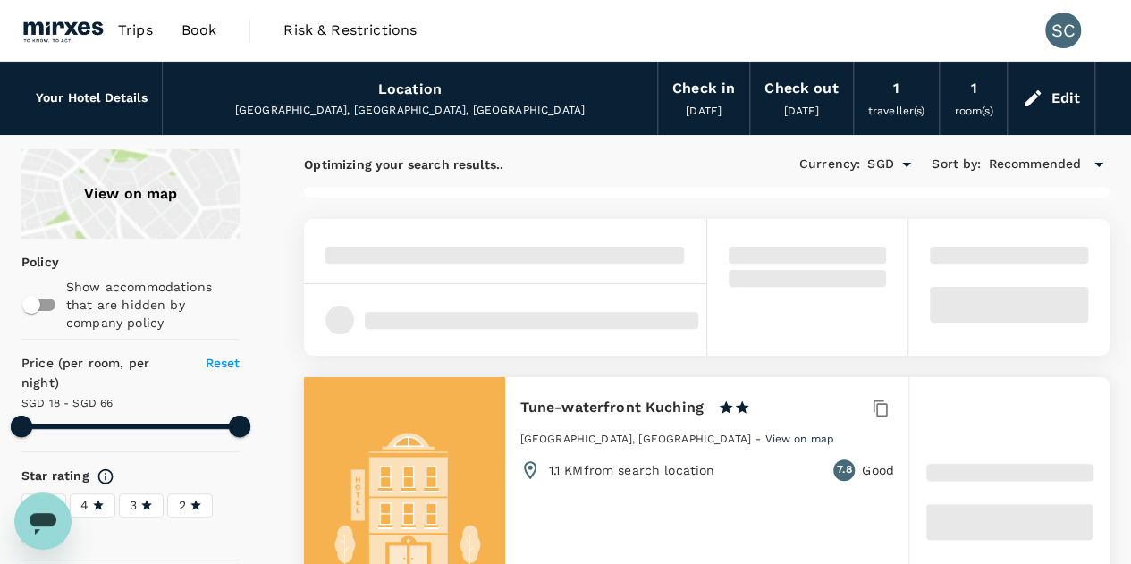
type input "66.06"
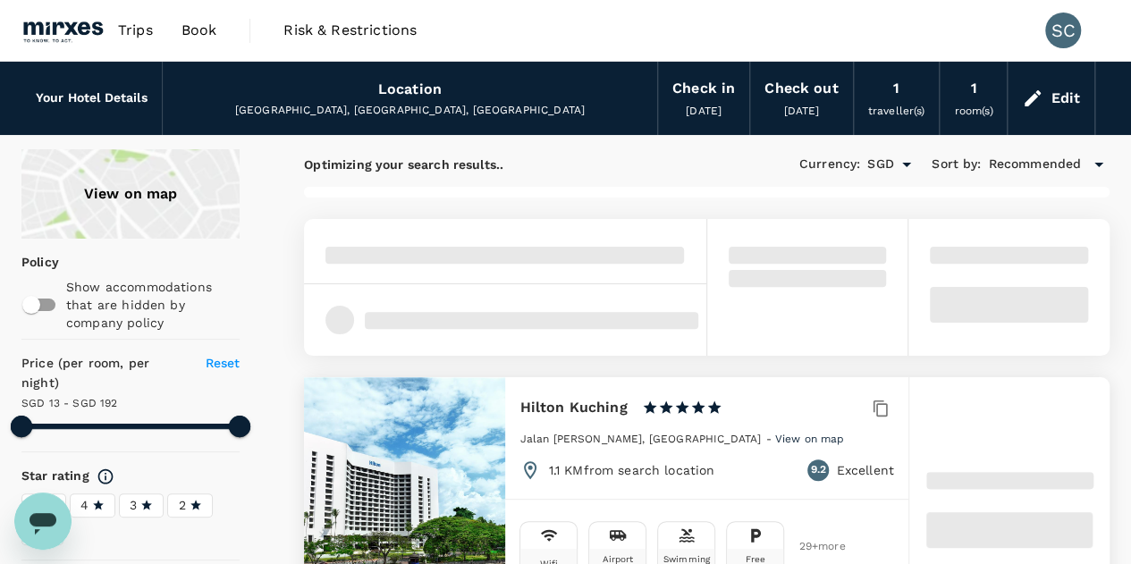
type input "13.06"
click at [98, 507] on icon at bounding box center [98, 505] width 13 height 13
click at [0, 0] on input "4" at bounding box center [0, 0] width 0 height 0
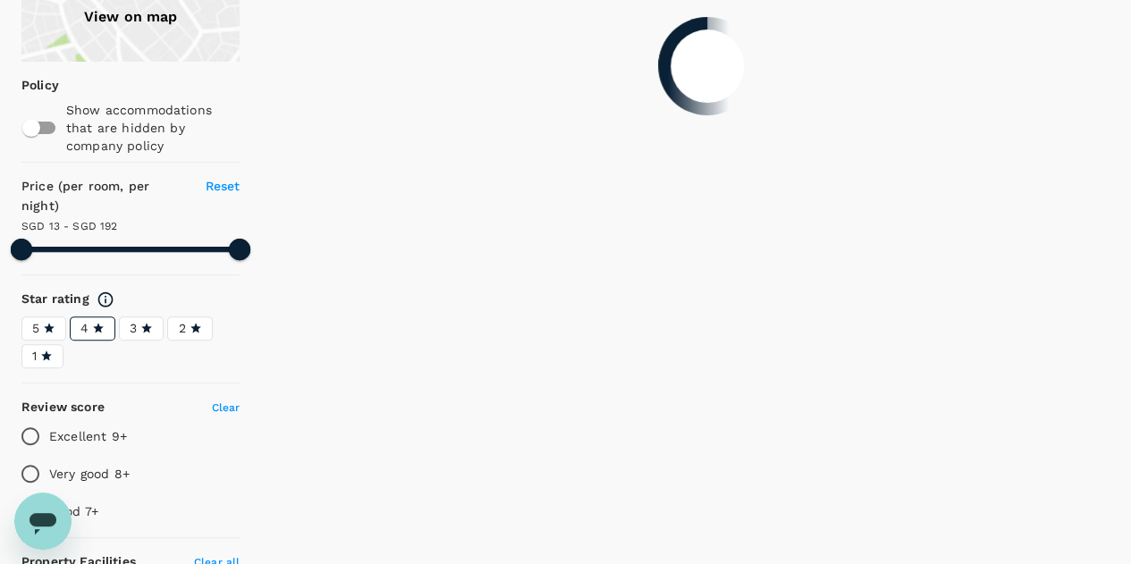
scroll to position [178, 0]
click at [45, 324] on icon at bounding box center [49, 327] width 13 height 13
click at [0, 0] on input "5" at bounding box center [0, 0] width 0 height 0
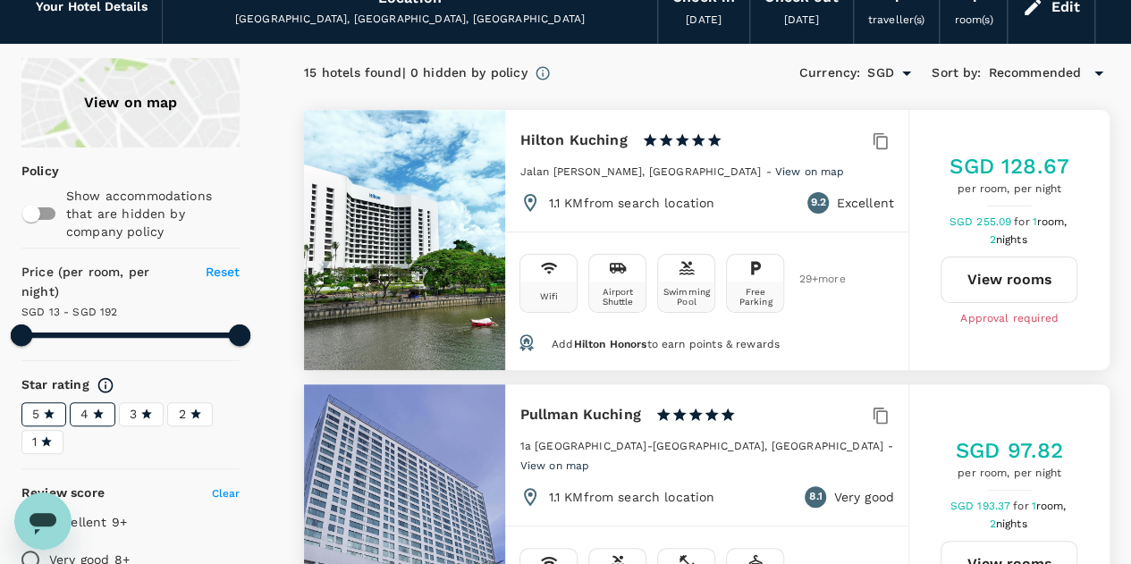
scroll to position [89, 0]
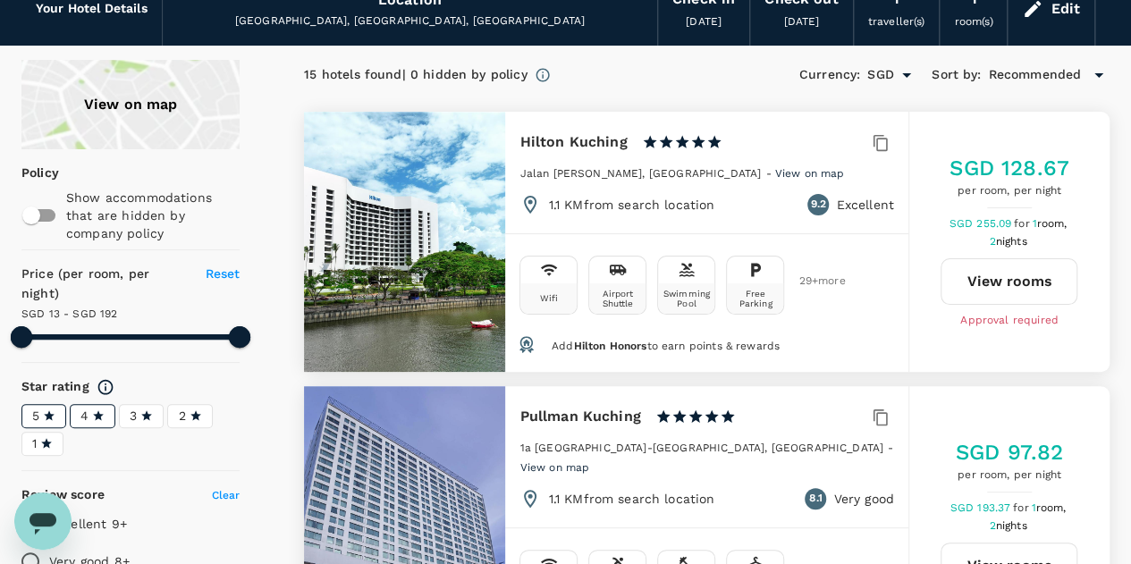
click at [1023, 282] on button "View rooms" at bounding box center [1008, 281] width 137 height 46
type input "191.06"
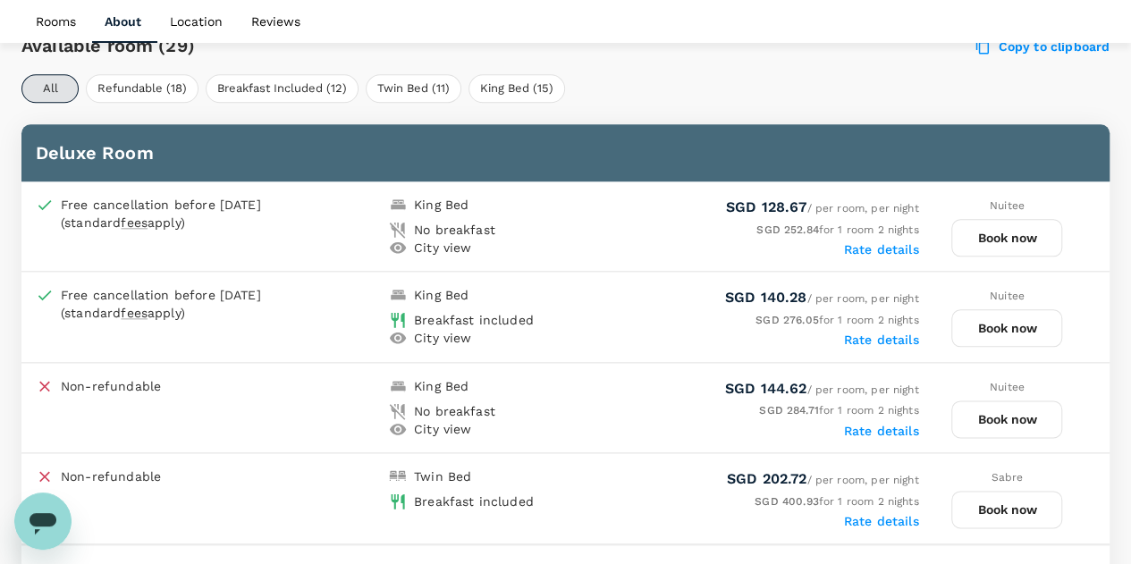
scroll to position [890, 0]
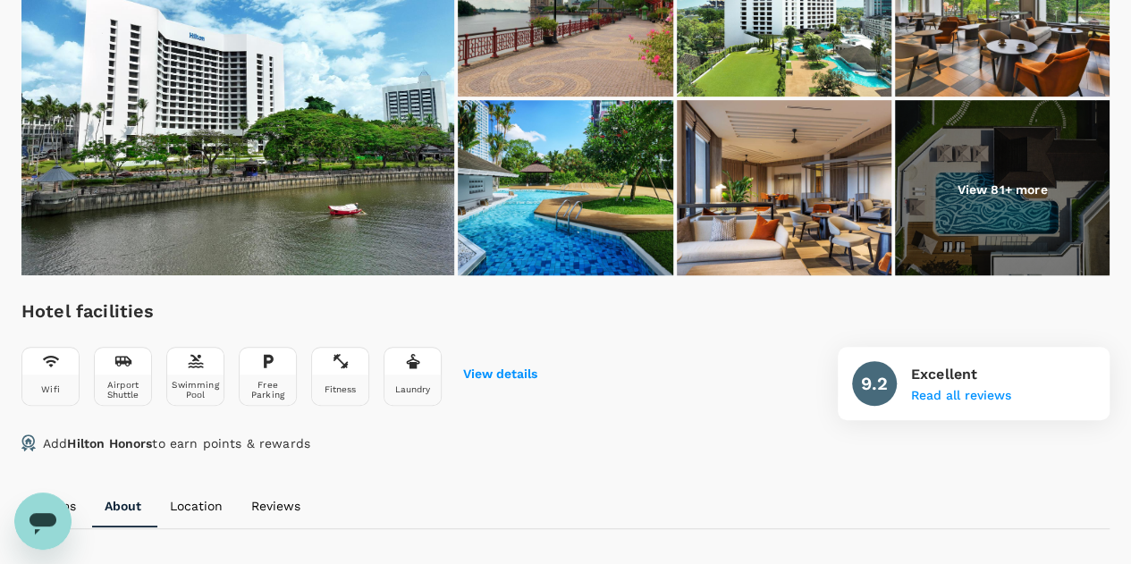
click at [1023, 195] on li "View 81+ more" at bounding box center [1002, 189] width 215 height 179
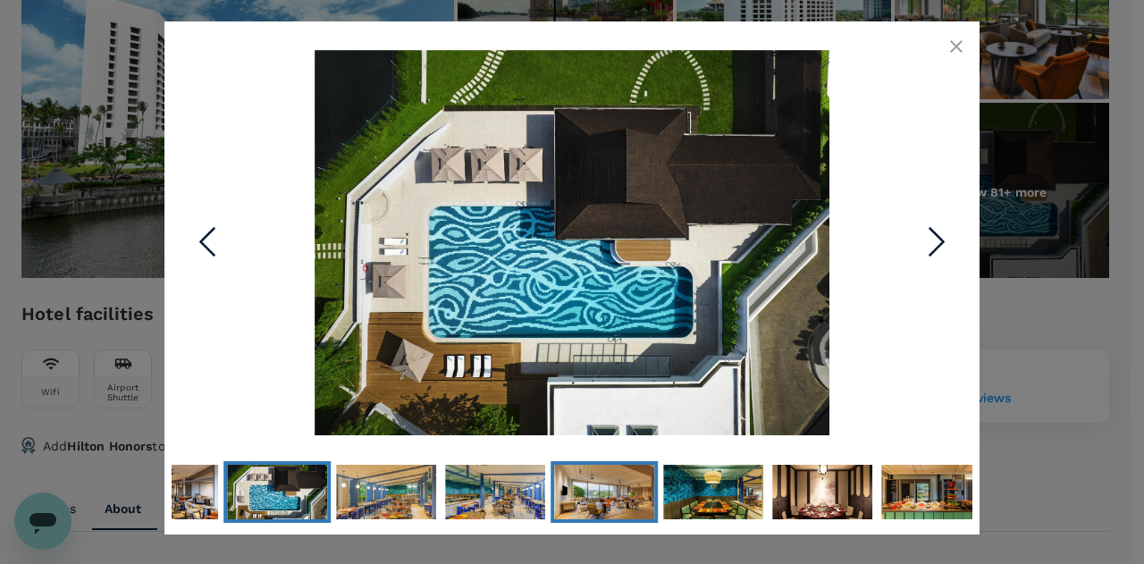
click at [606, 504] on img "Go to Slide 10" at bounding box center [604, 492] width 100 height 67
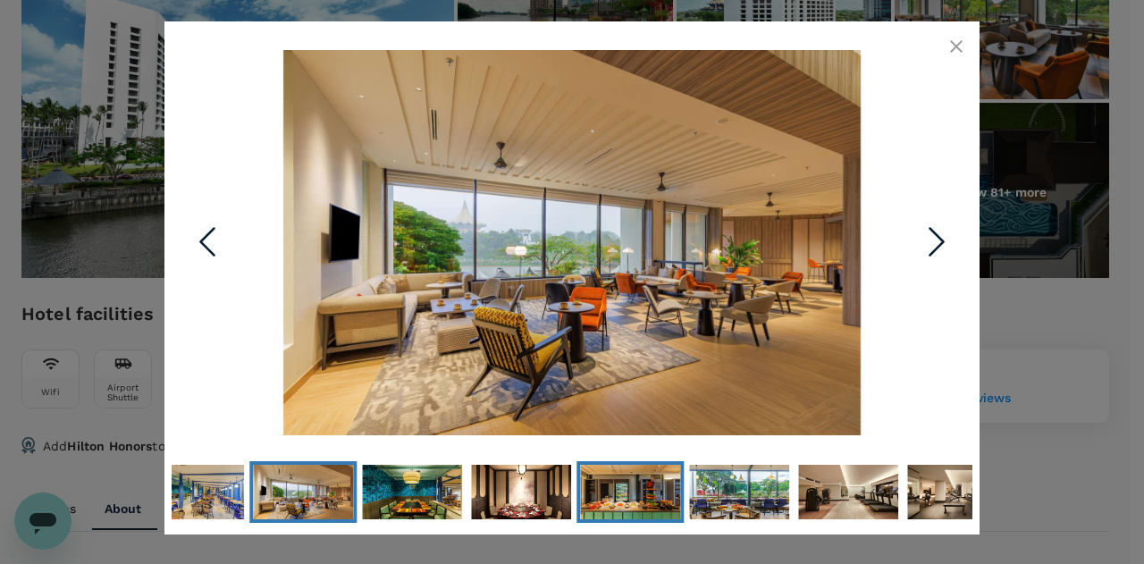
click at [628, 490] on img "Go to Slide 13" at bounding box center [630, 492] width 100 height 67
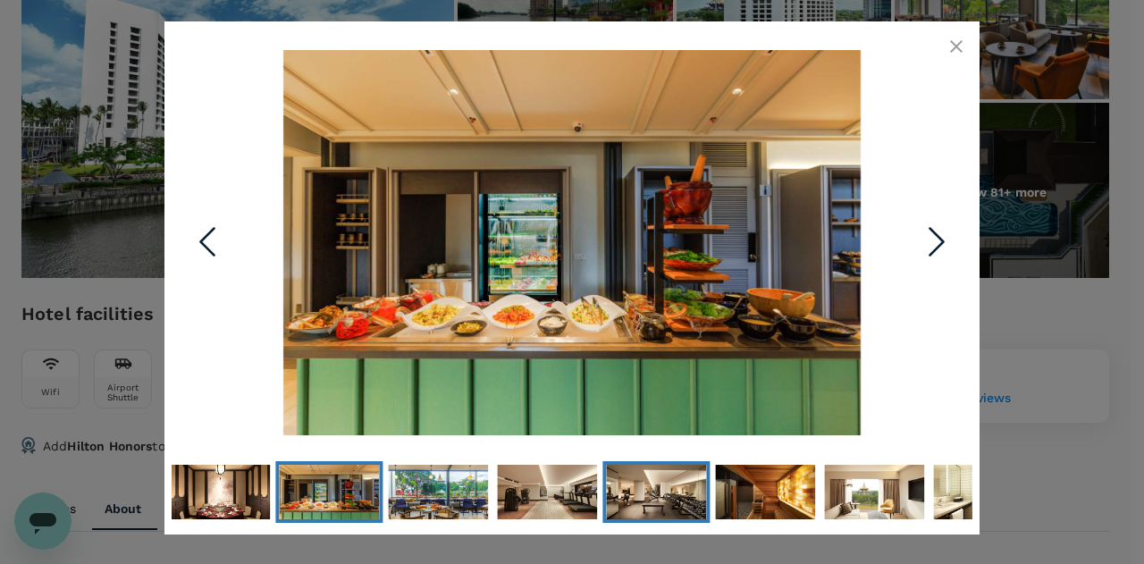
click at [679, 500] on img "Go to Slide 16" at bounding box center [656, 492] width 100 height 67
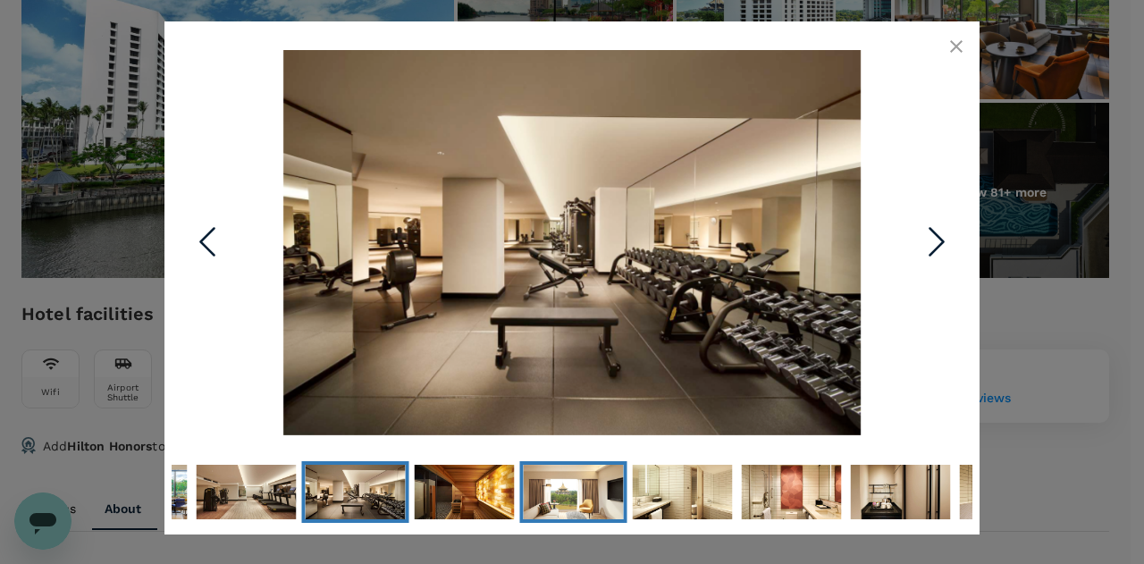
click at [585, 502] on img "Go to Slide 18" at bounding box center [574, 492] width 100 height 67
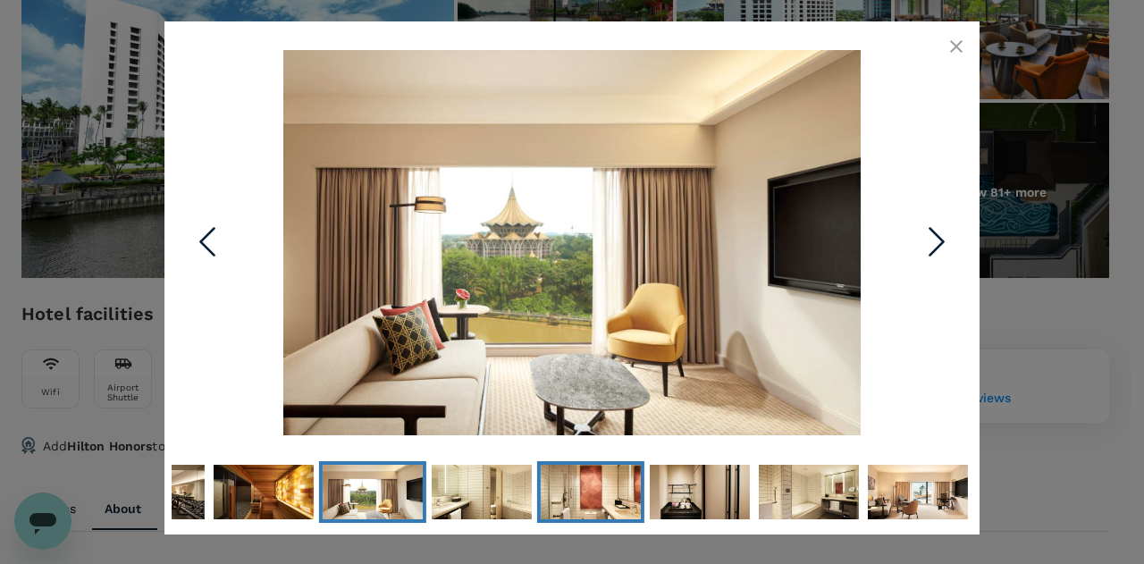
click at [609, 491] on img "Go to Slide 20" at bounding box center [591, 492] width 100 height 67
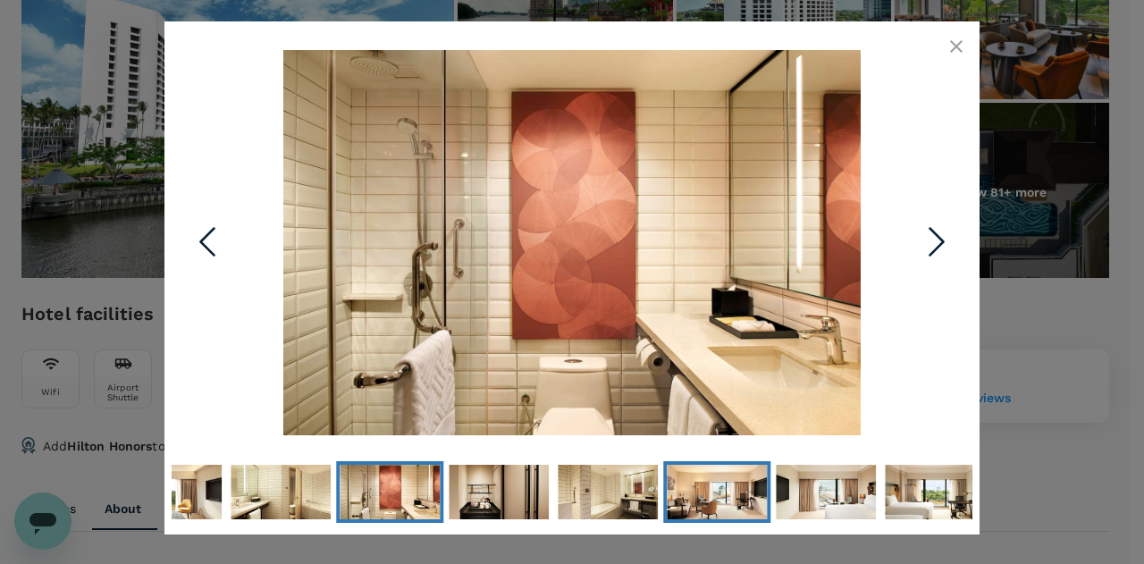
click at [685, 498] on img "Go to Slide 23" at bounding box center [717, 492] width 100 height 67
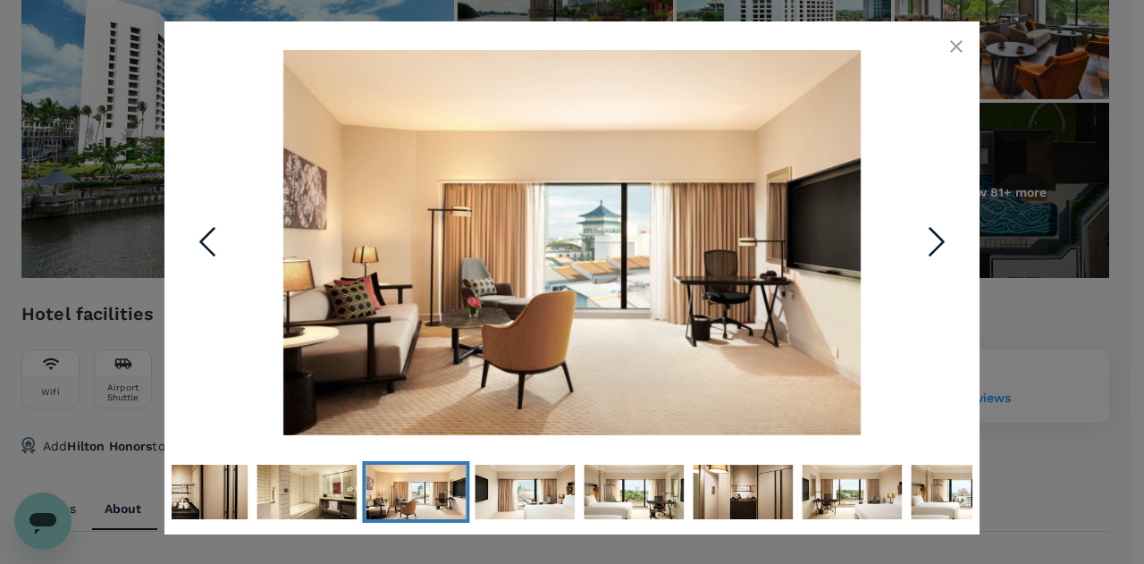
click at [960, 40] on icon "button" at bounding box center [956, 46] width 21 height 21
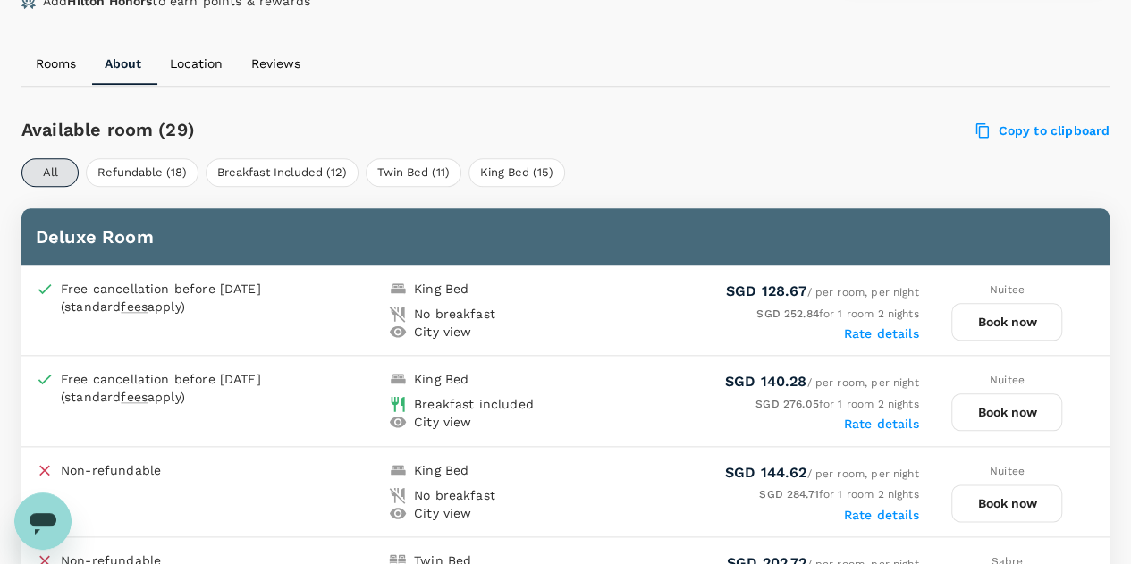
scroll to position [806, 0]
click at [994, 409] on button "Book now" at bounding box center [1006, 412] width 111 height 38
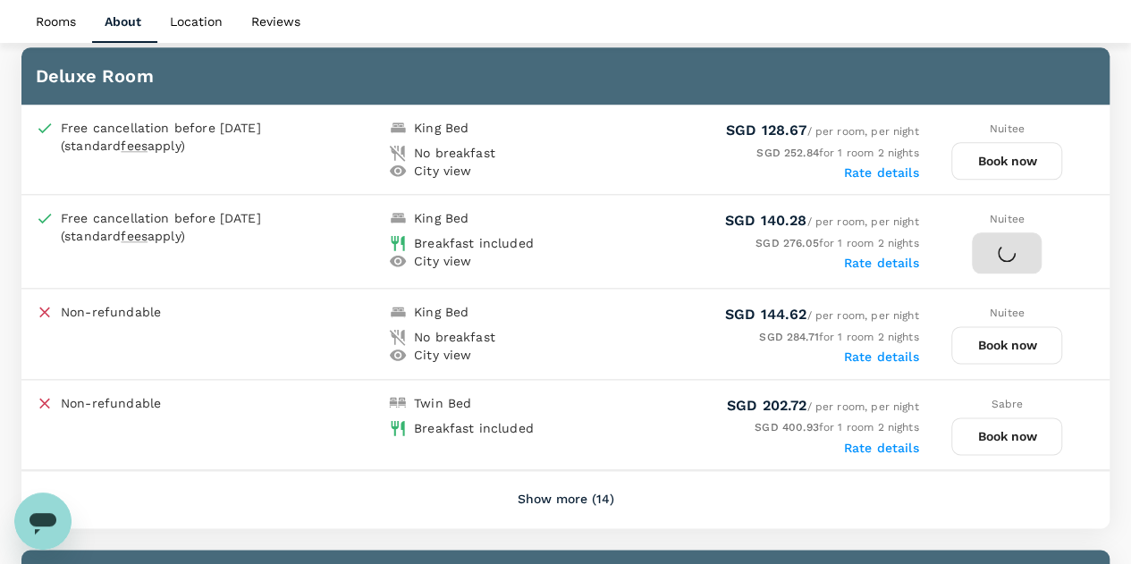
scroll to position [968, 0]
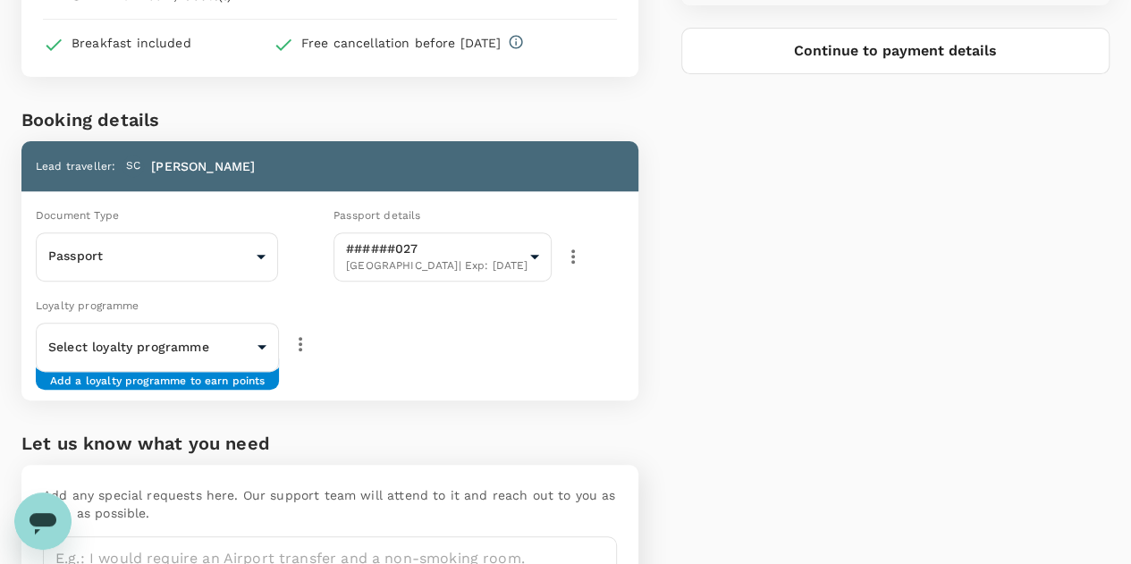
scroll to position [268, 0]
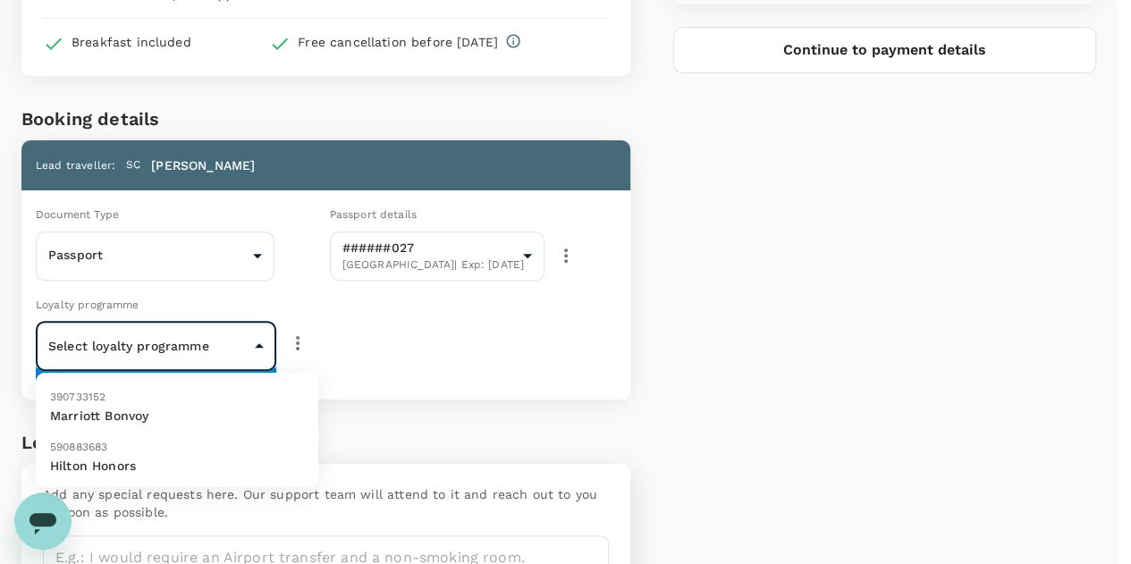
click at [276, 351] on body "Back to hotel details Review selection You've selected Hilton Kuching Check-in …" at bounding box center [565, 215] width 1131 height 967
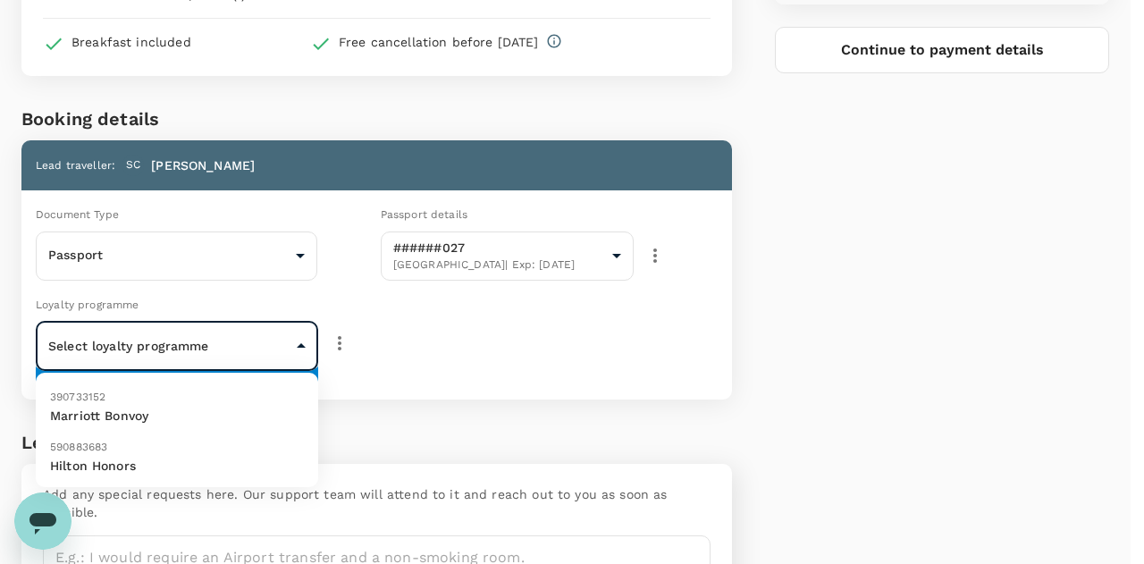
click at [198, 469] on p "Hilton Honors" at bounding box center [177, 466] width 254 height 18
type input "9ffdfc0c-e957-4afa-ad86-909fbc10521a"
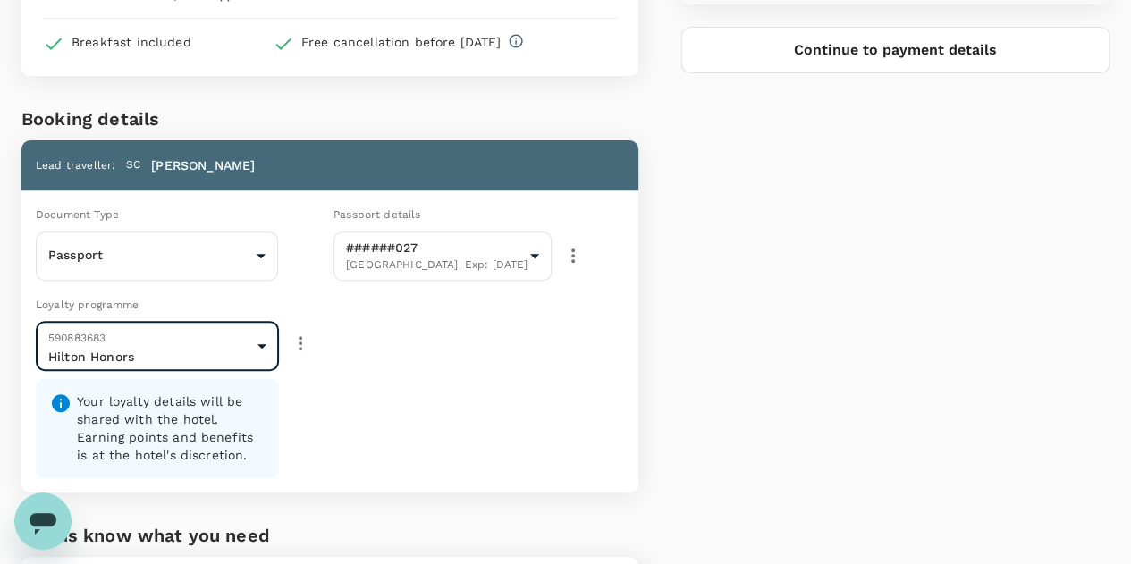
click at [830, 190] on div "Price Summary Total 2 night(s) x 1 room(s) SGD 276.05 Service fee SGD 2.25 Tota…" at bounding box center [873, 256] width 471 height 973
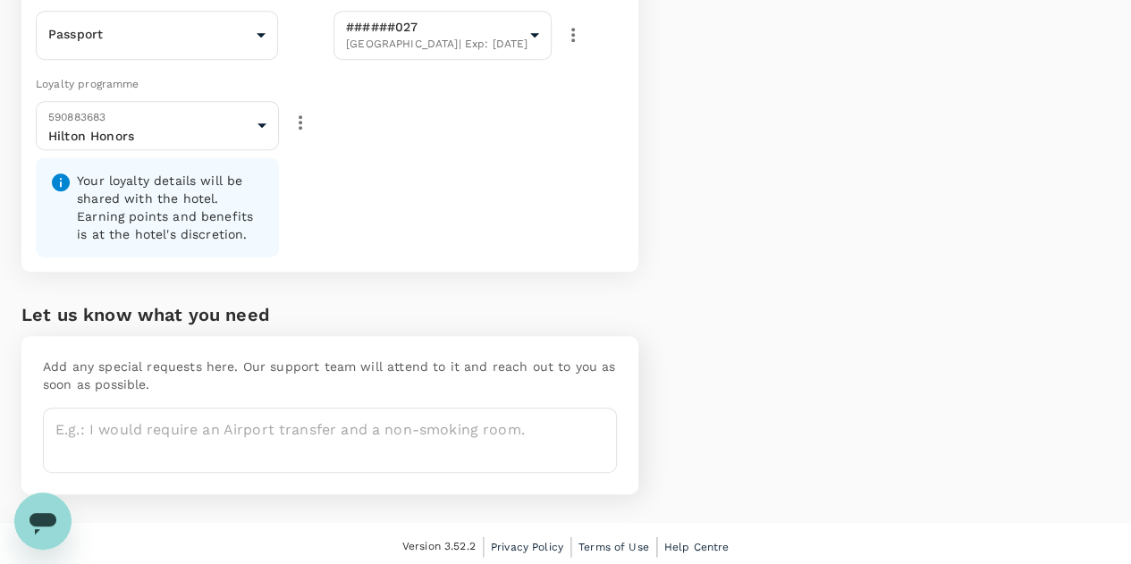
scroll to position [492, 0]
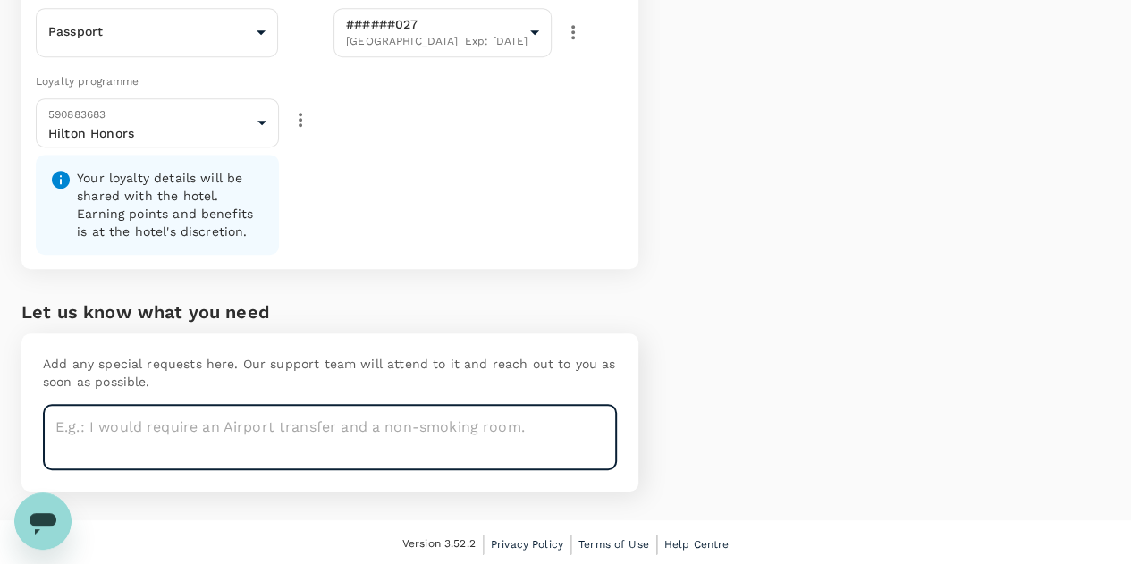
click at [574, 439] on textarea at bounding box center [330, 437] width 574 height 65
type textarea "High Floor, near lift, Non smoking"
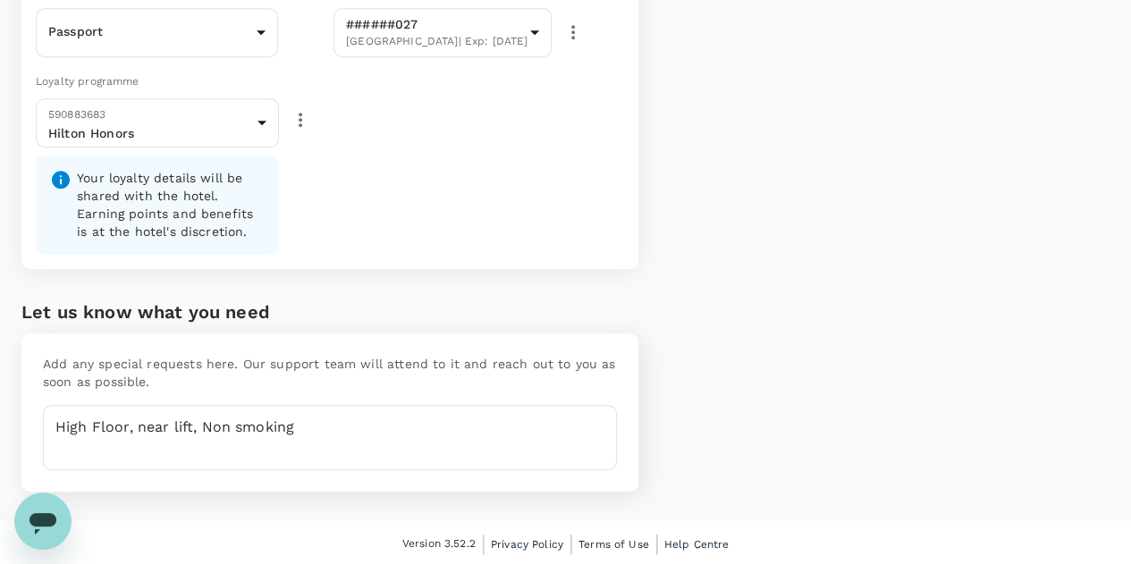
click at [935, 258] on div "Price Summary Total 2 night(s) x 1 room(s) SGD 276.05 Service fee SGD 2.25 Tota…" at bounding box center [873, 33] width 471 height 973
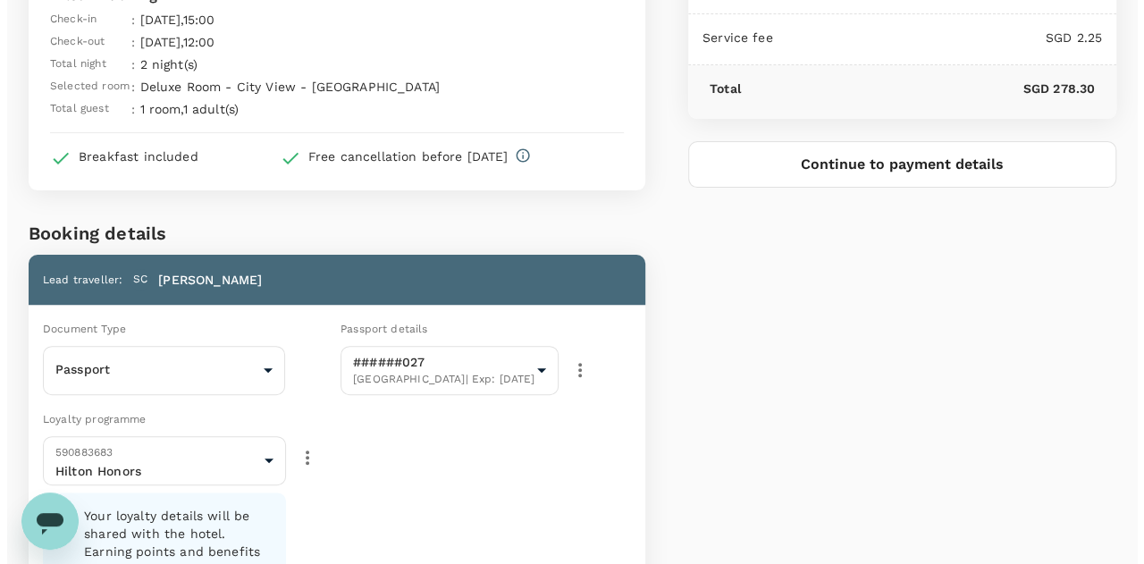
scroll to position [152, 0]
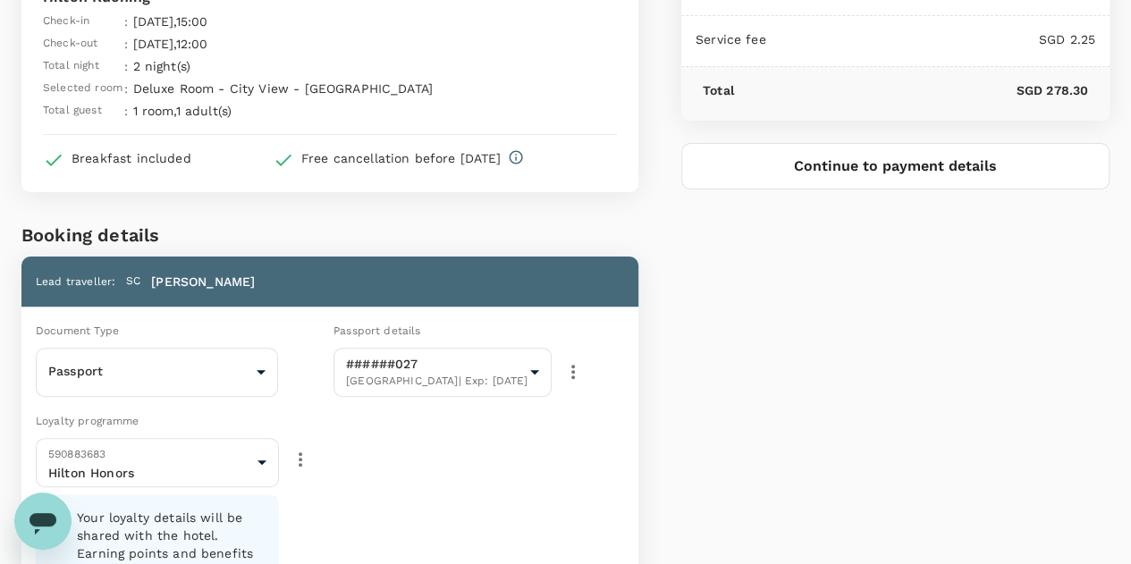
click at [931, 181] on button "Continue to payment details" at bounding box center [895, 166] width 428 height 46
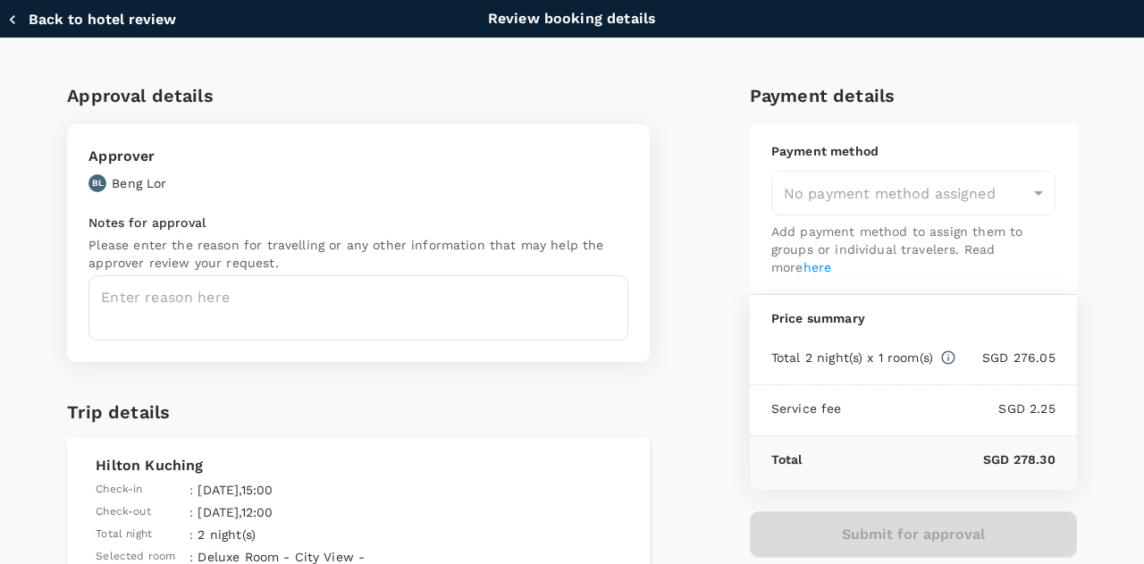
type input "9fbbbe2b-f4ca-495e-a82e-e84c83b30aa5"
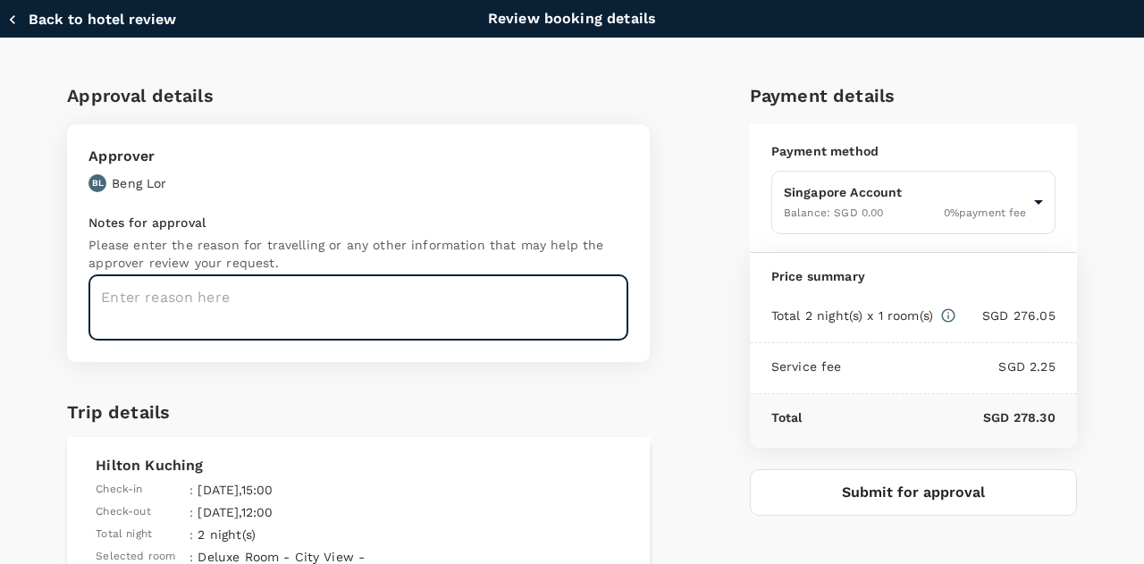
click at [352, 308] on textarea at bounding box center [358, 307] width 540 height 65
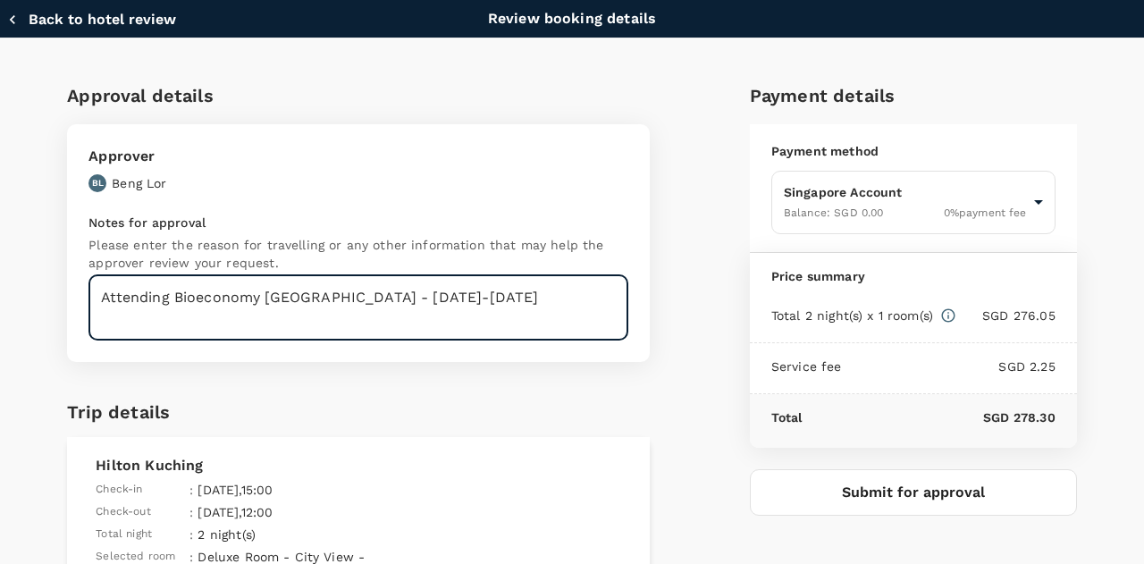
type textarea "Attending Bioeconomy Sarawak - 22-23 Oct"
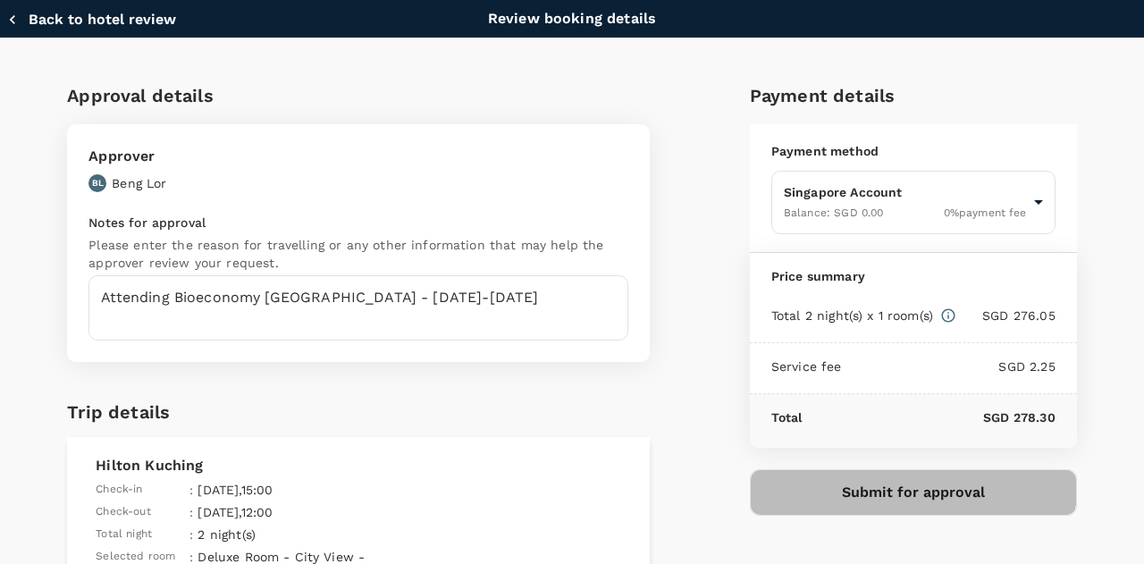
click at [885, 469] on button "Submit for approval" at bounding box center [913, 492] width 327 height 46
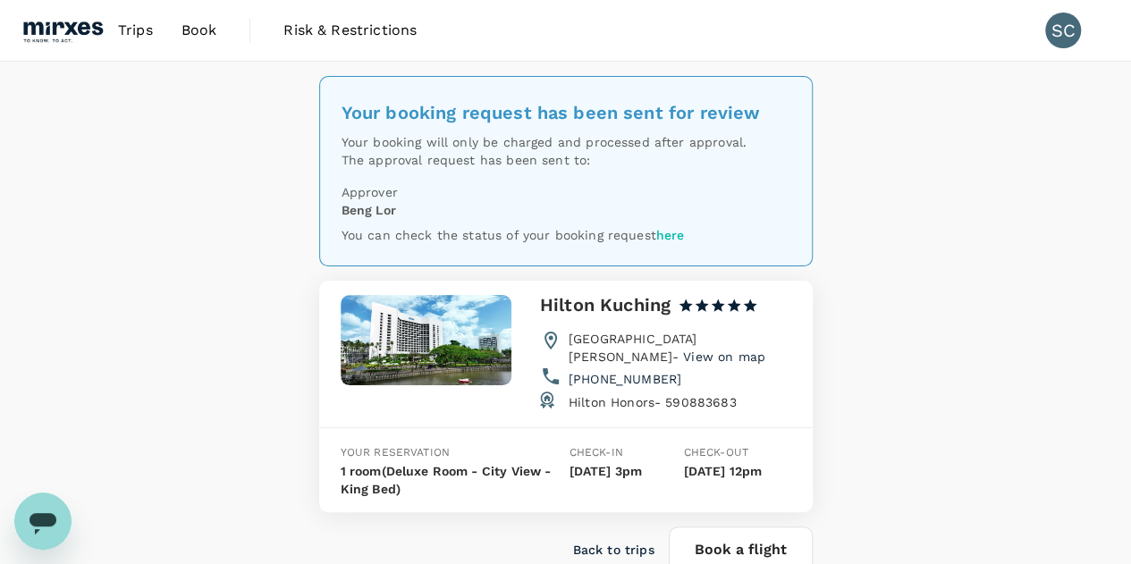
click at [135, 36] on span "Trips" at bounding box center [135, 30] width 35 height 21
